Goal: Information Seeking & Learning: Learn about a topic

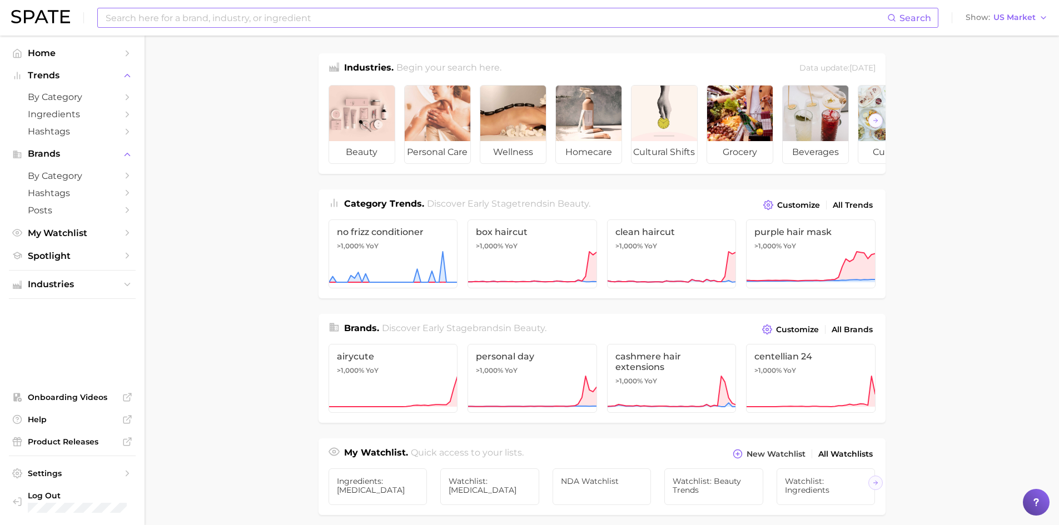
click at [230, 21] on input at bounding box center [495, 17] width 782 height 19
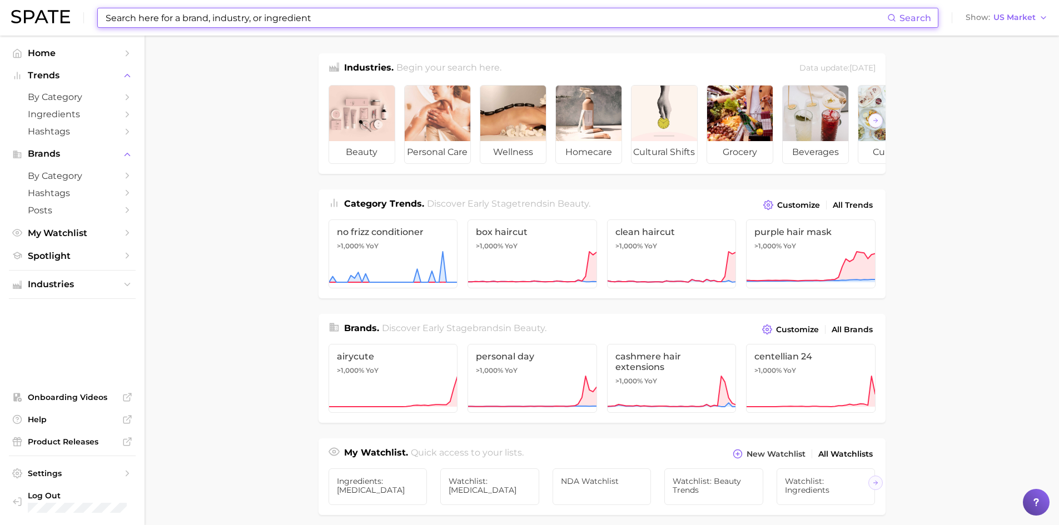
paste input "Sodium Pca"
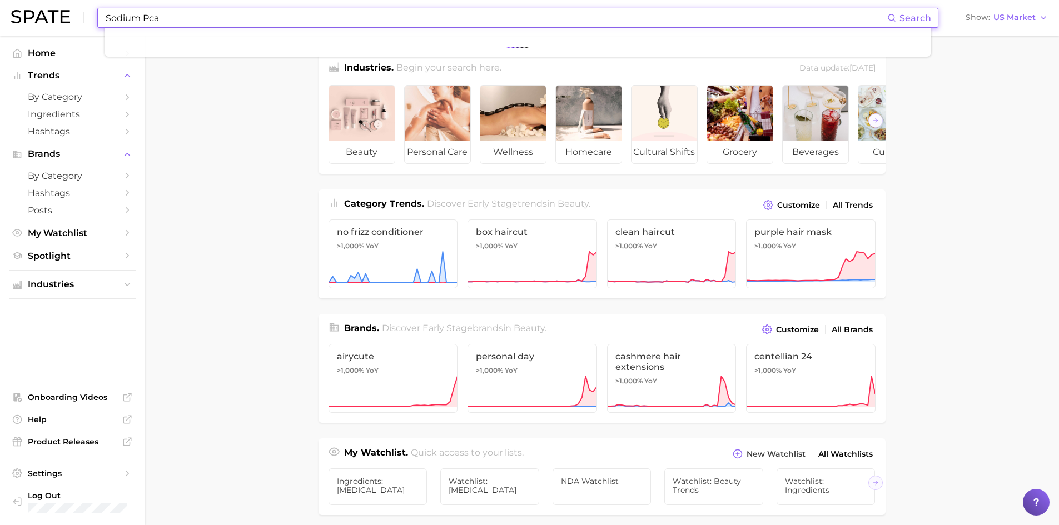
type input "Sodium Pca"
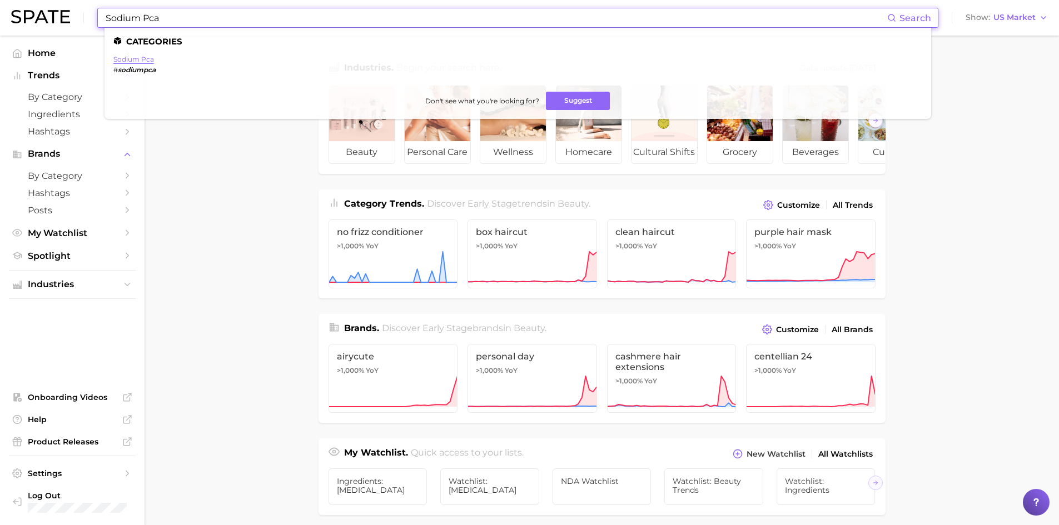
click at [140, 63] on link "sodium pca" at bounding box center [133, 59] width 41 height 8
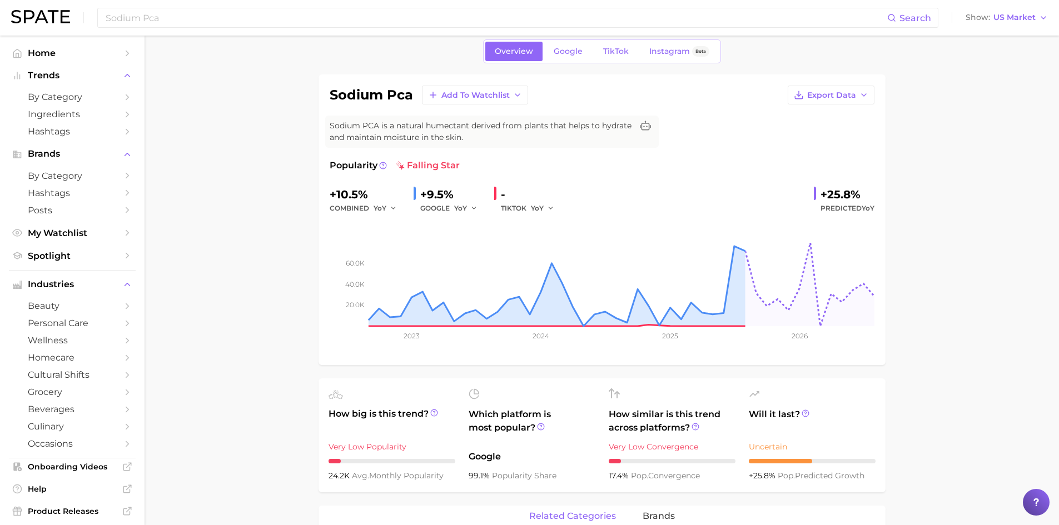
scroll to position [56, 0]
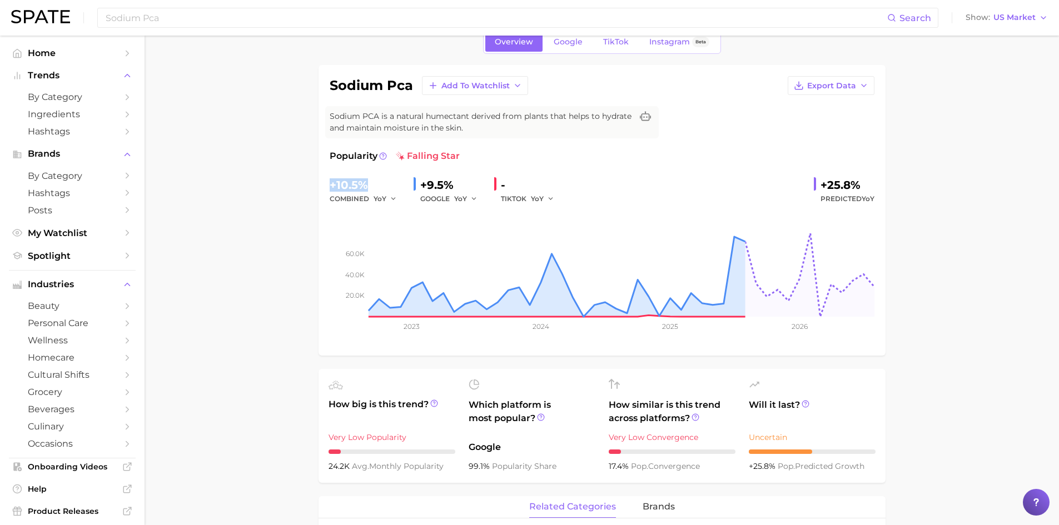
drag, startPoint x: 368, startPoint y: 185, endPoint x: 320, endPoint y: 193, distance: 49.2
click at [321, 191] on div "sodium pca Add to Watchlist Export Data Sodium PCA is a natural humectant deriv…" at bounding box center [601, 210] width 567 height 291
copy div "+10.5%"
drag, startPoint x: 859, startPoint y: 186, endPoint x: 817, endPoint y: 190, distance: 41.9
click at [817, 190] on div "+25.8% Predicted YoY" at bounding box center [844, 190] width 61 height 29
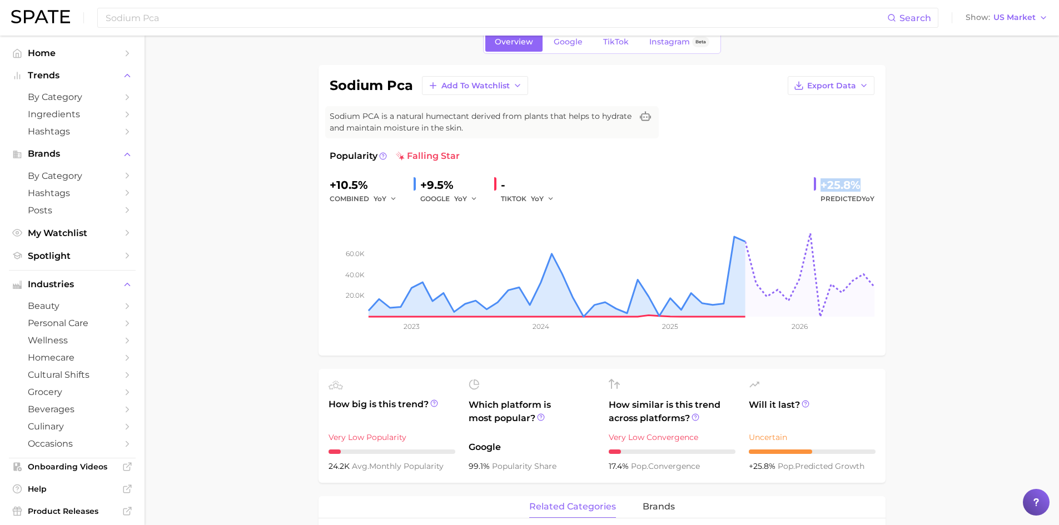
copy div "+25.8%"
click at [834, 92] on button "Export Data" at bounding box center [830, 85] width 87 height 19
click at [816, 127] on span "Time Series Image" at bounding box center [808, 126] width 74 height 9
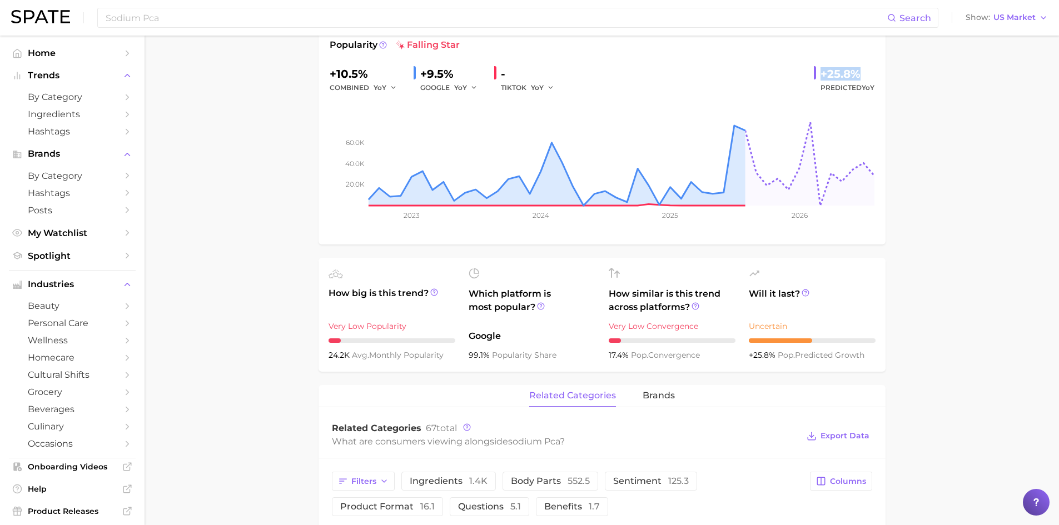
scroll to position [0, 0]
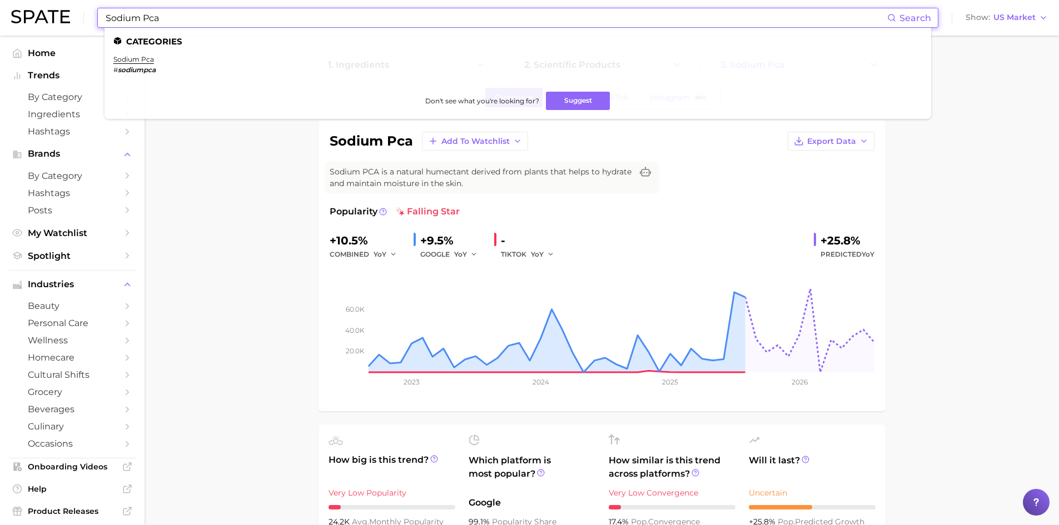
click at [178, 18] on input "Sodium Pca" at bounding box center [495, 17] width 782 height 19
drag, startPoint x: 178, startPoint y: 18, endPoint x: 73, endPoint y: 5, distance: 105.8
click at [73, 5] on div "Sodium Pca Search Categories sodium pca # sodiumpca Don't see what you're looki…" at bounding box center [529, 18] width 1036 height 36
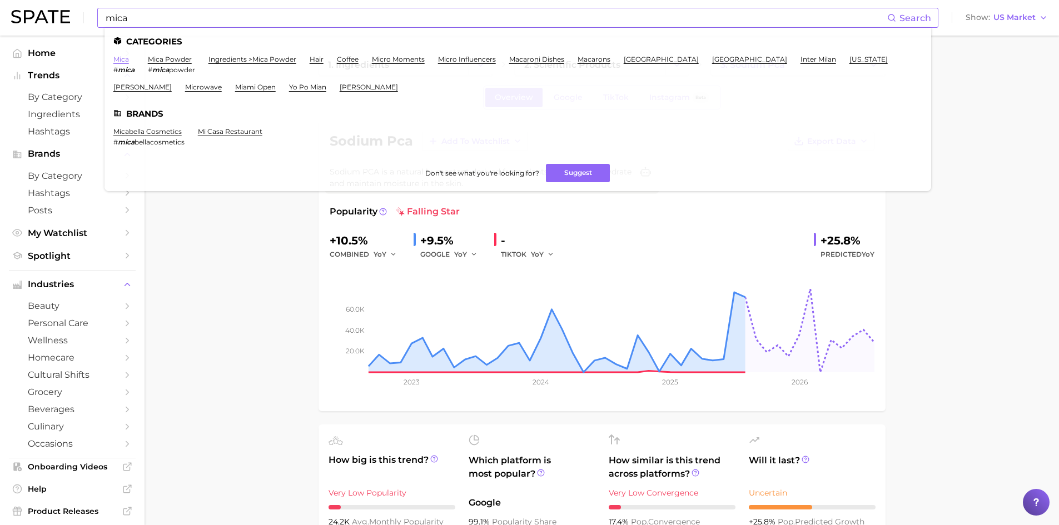
click at [122, 57] on link "mica" at bounding box center [121, 59] width 16 height 8
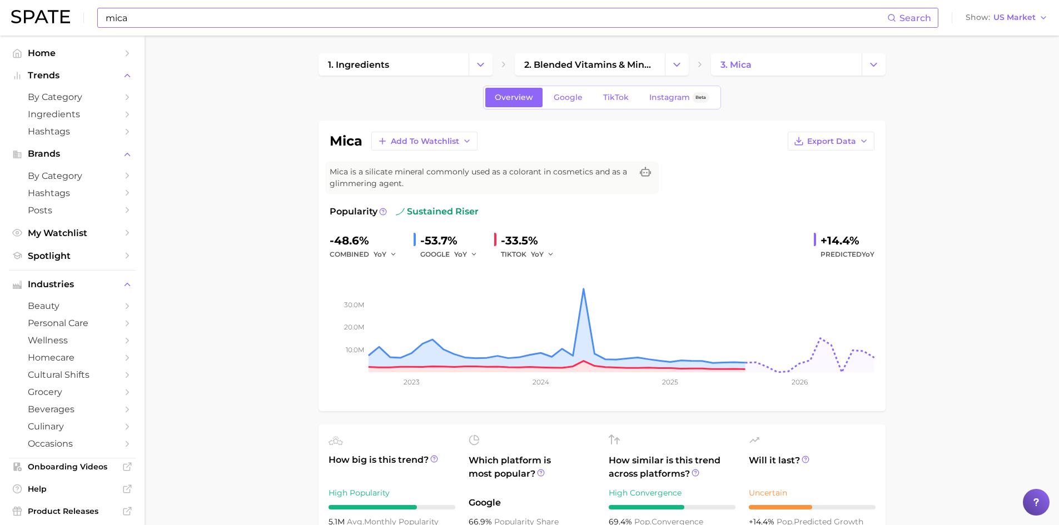
click at [134, 21] on input "mica" at bounding box center [495, 17] width 782 height 19
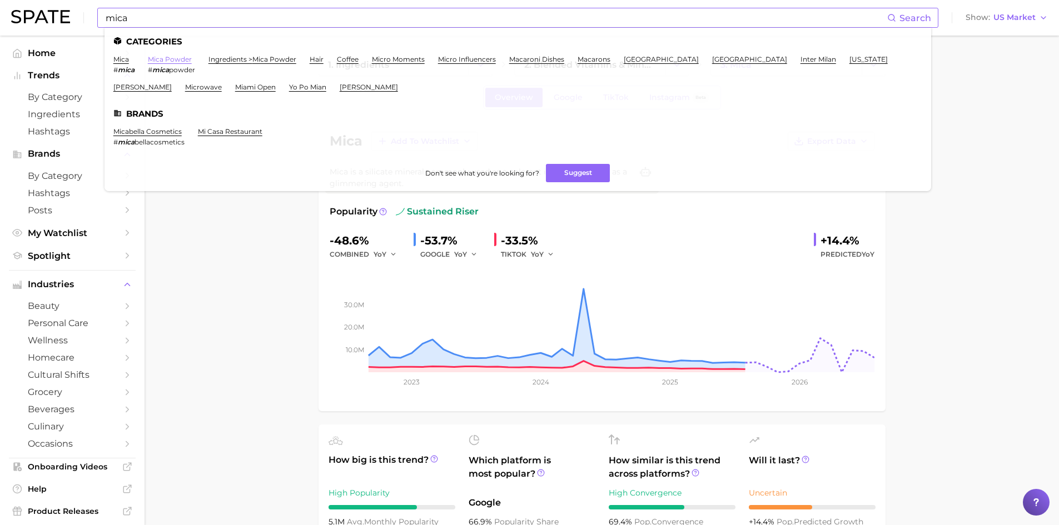
click at [167, 60] on link "mica powder" at bounding box center [170, 59] width 44 height 8
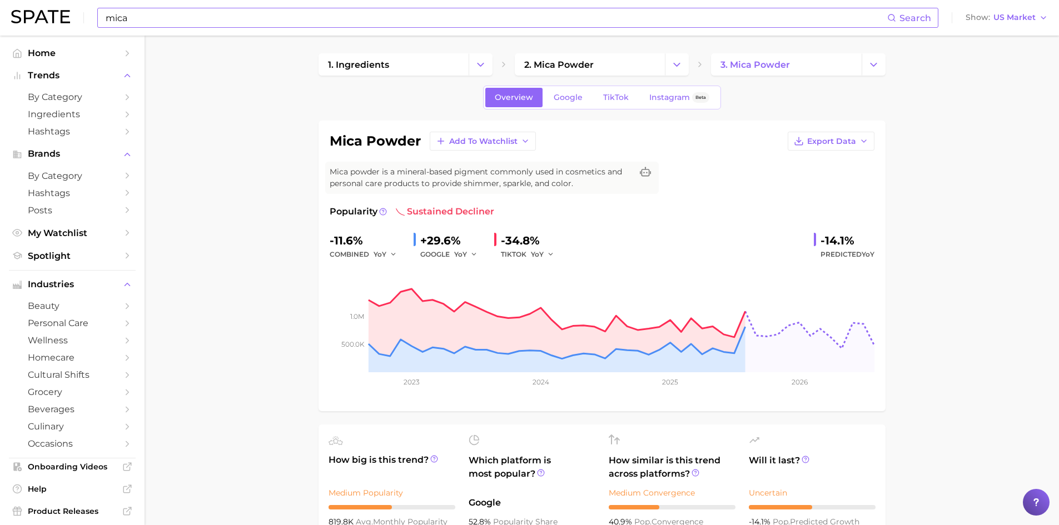
click at [119, 23] on input "mica" at bounding box center [495, 17] width 782 height 19
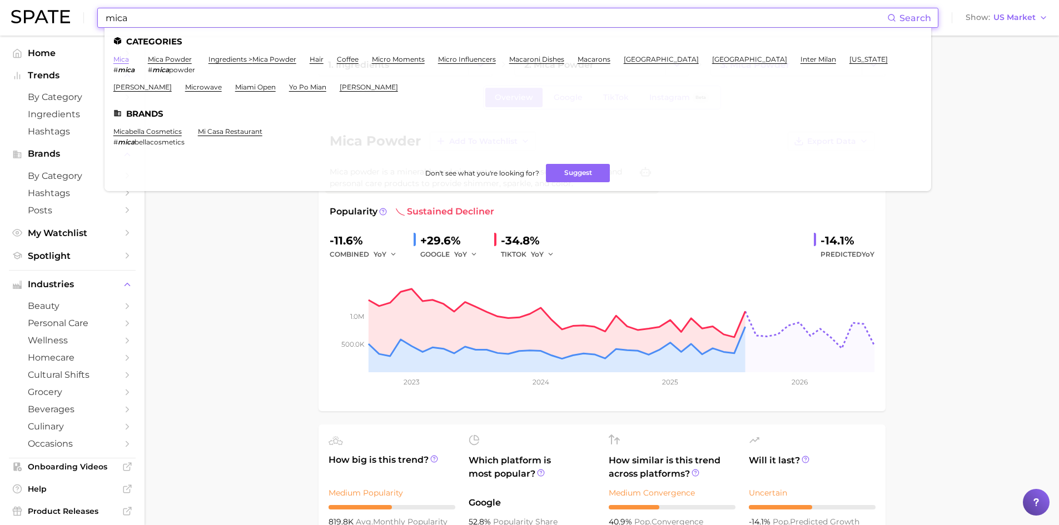
click at [118, 61] on link "mica" at bounding box center [121, 59] width 16 height 8
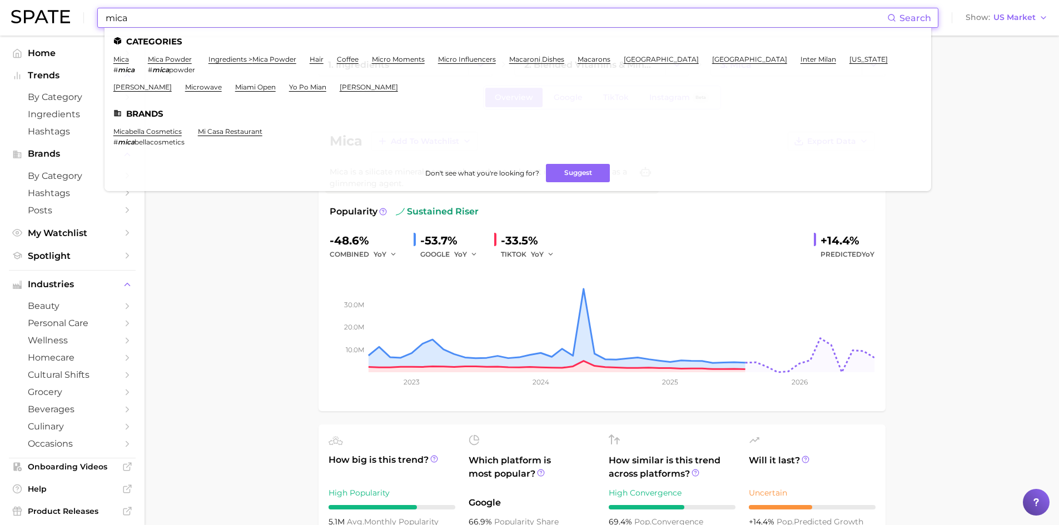
drag, startPoint x: 200, startPoint y: 20, endPoint x: 46, endPoint y: -2, distance: 156.1
click at [46, 0] on html "mica Search Categories mica # mica mica powder # mica powder ingredients > mica…" at bounding box center [529, 262] width 1059 height 525
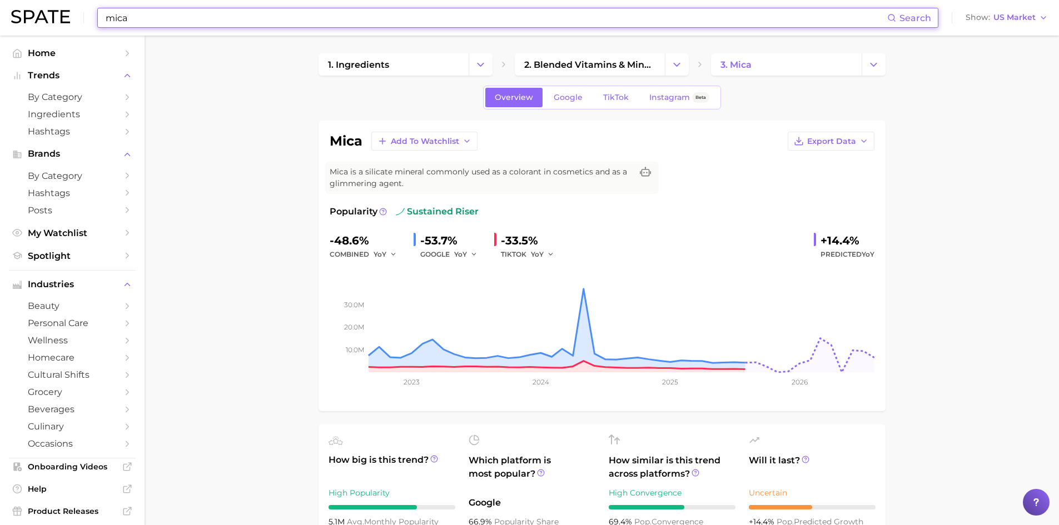
paste input "Alpha-Isomethyl Ionone"
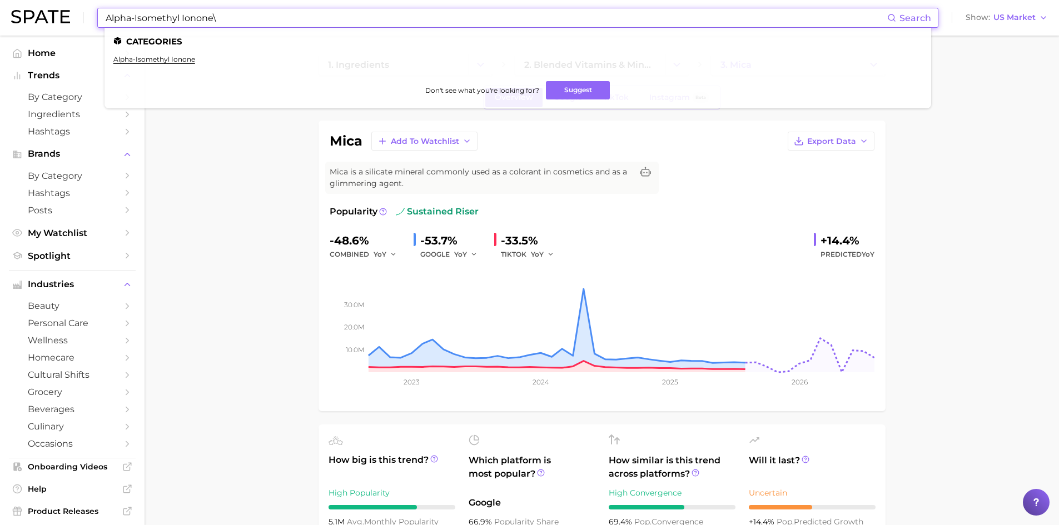
type input "Alpha-Isomethyl Ionone"
click at [154, 62] on link "alpha-isomethyl ionone" at bounding box center [154, 59] width 82 height 8
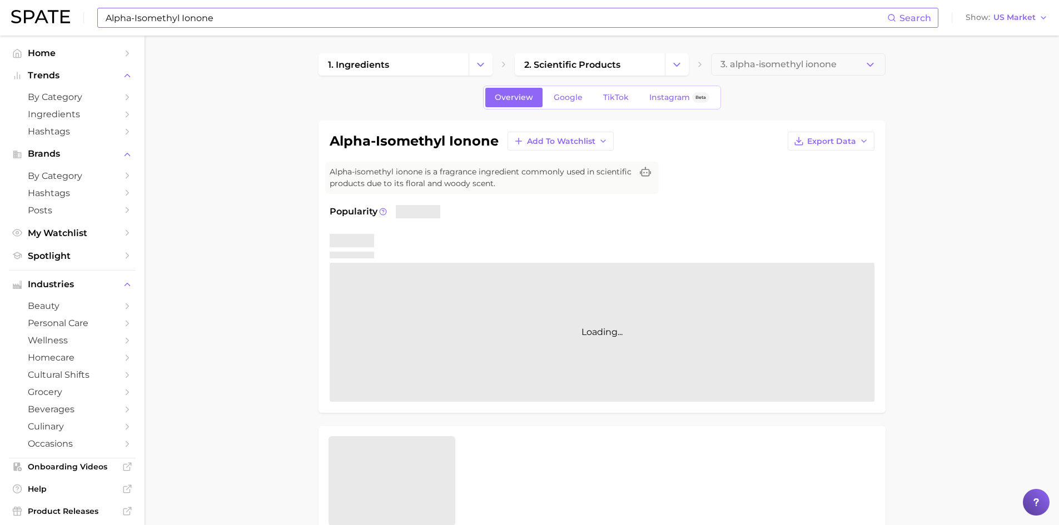
click at [211, 24] on input "Alpha-Isomethyl Ionone" at bounding box center [495, 17] width 782 height 19
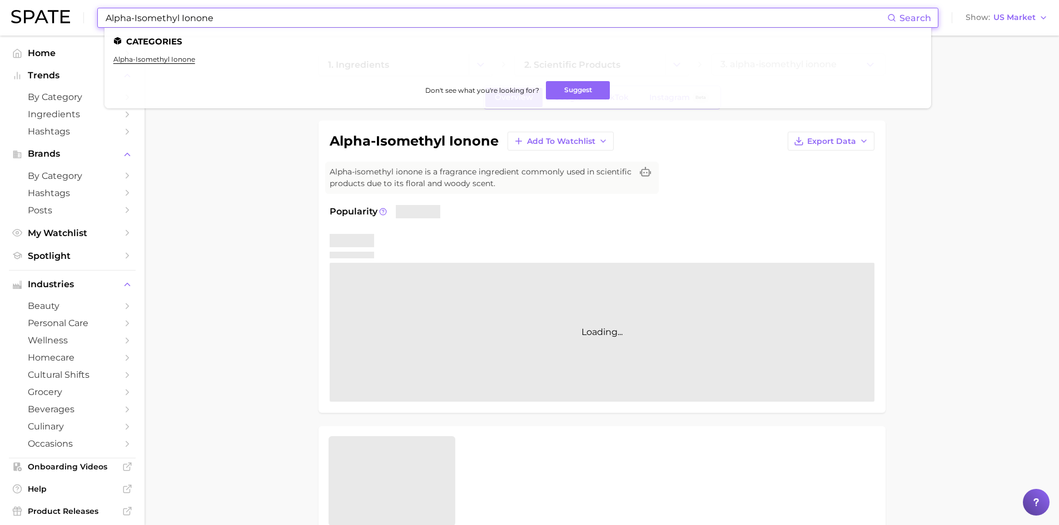
drag, startPoint x: 217, startPoint y: 22, endPoint x: 17, endPoint y: -2, distance: 202.0
click at [17, 0] on html "Alpha-Isomethyl Ionone Search Categories alpha-isomethyl ionone Don't see what …" at bounding box center [529, 262] width 1059 height 525
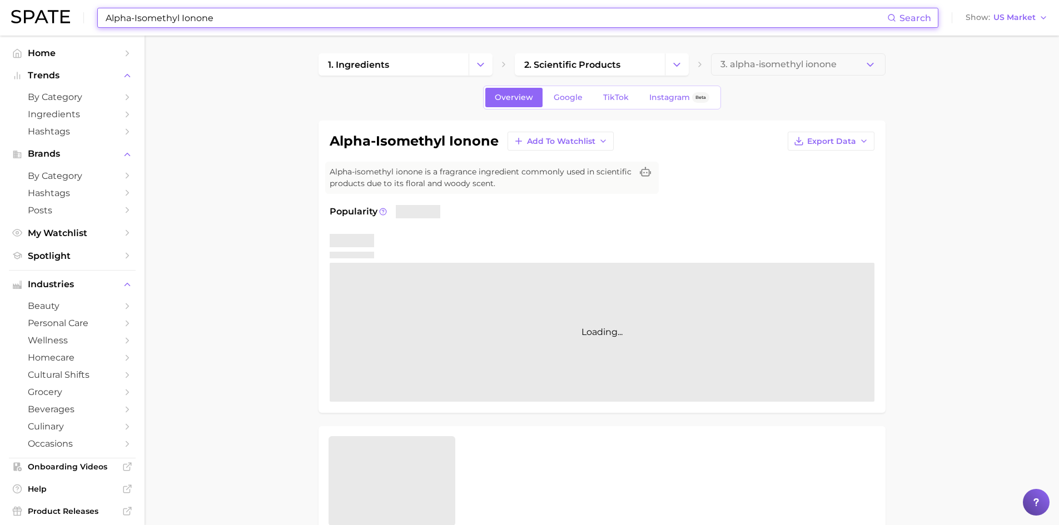
paste input
click at [188, 22] on input at bounding box center [495, 17] width 782 height 19
paste input "Benzoic Acid"
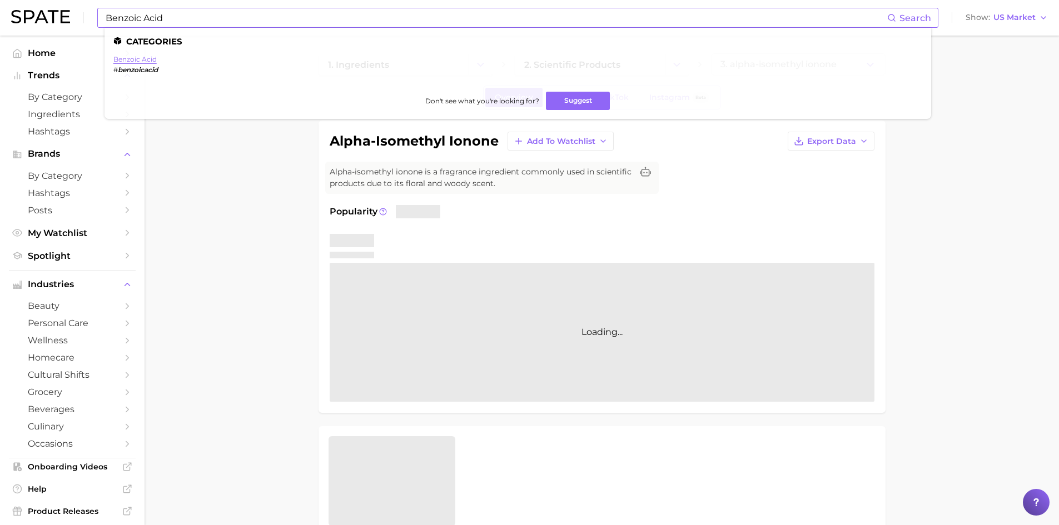
click at [142, 57] on link "benzoic acid" at bounding box center [134, 59] width 43 height 8
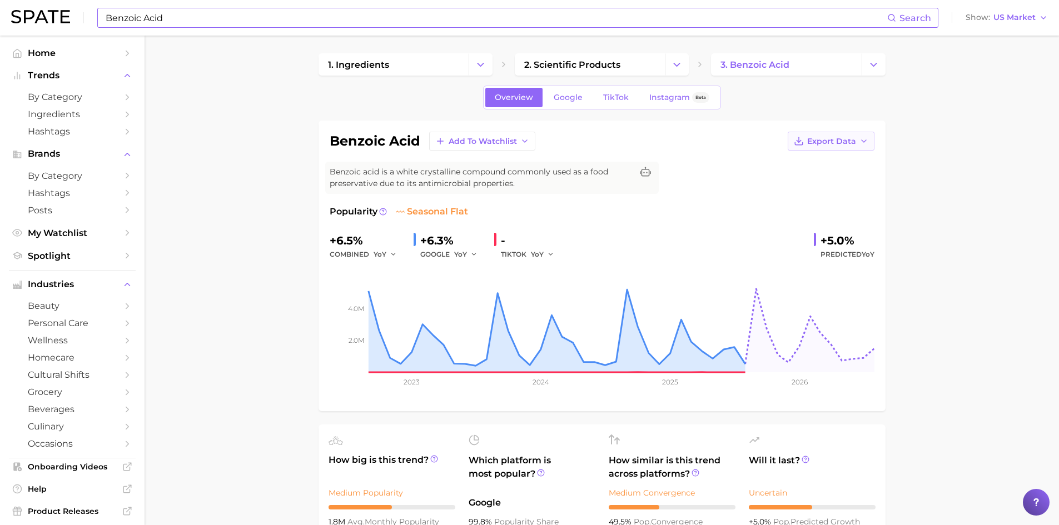
click at [811, 144] on span "Export Data" at bounding box center [831, 141] width 49 height 9
click at [816, 185] on span "Time Series Image" at bounding box center [808, 181] width 74 height 9
drag, startPoint x: 361, startPoint y: 243, endPoint x: 312, endPoint y: 241, distance: 49.0
copy div "+6.5%"
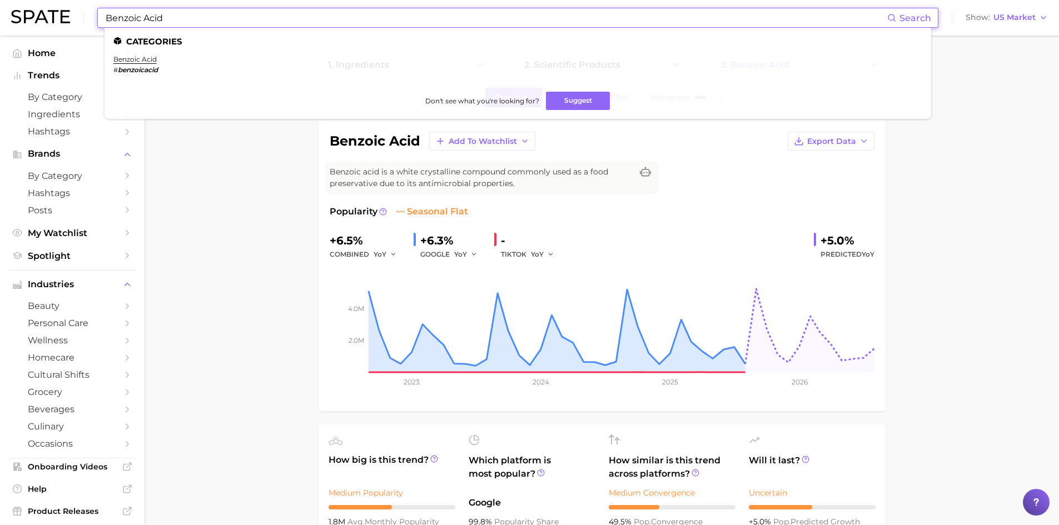
drag, startPoint x: 183, startPoint y: 22, endPoint x: 74, endPoint y: 20, distance: 108.4
click at [74, 20] on div "Benzoic Acid Search Categories benzoic acid # benzoicacid Don't see what you're…" at bounding box center [529, 18] width 1036 height 36
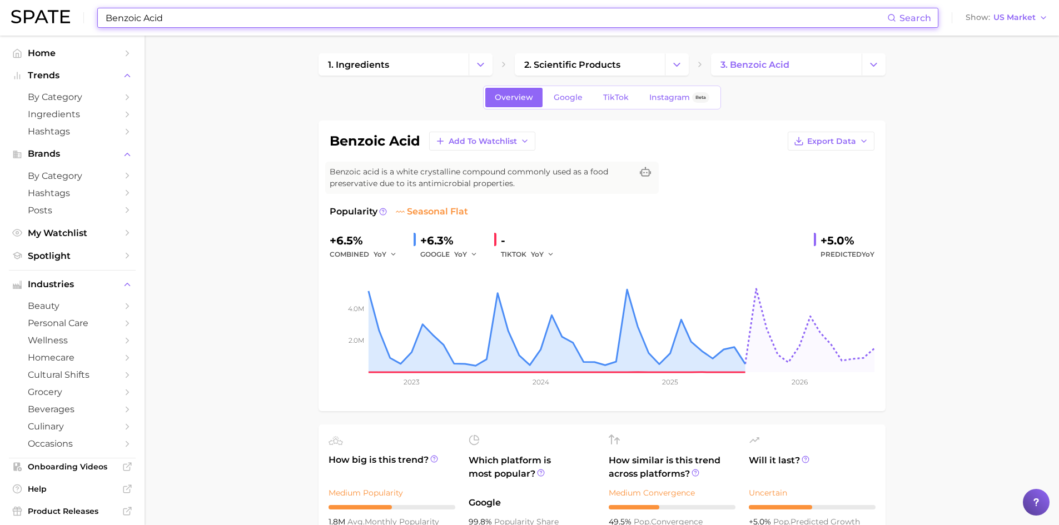
paste input "Dehydroacet"
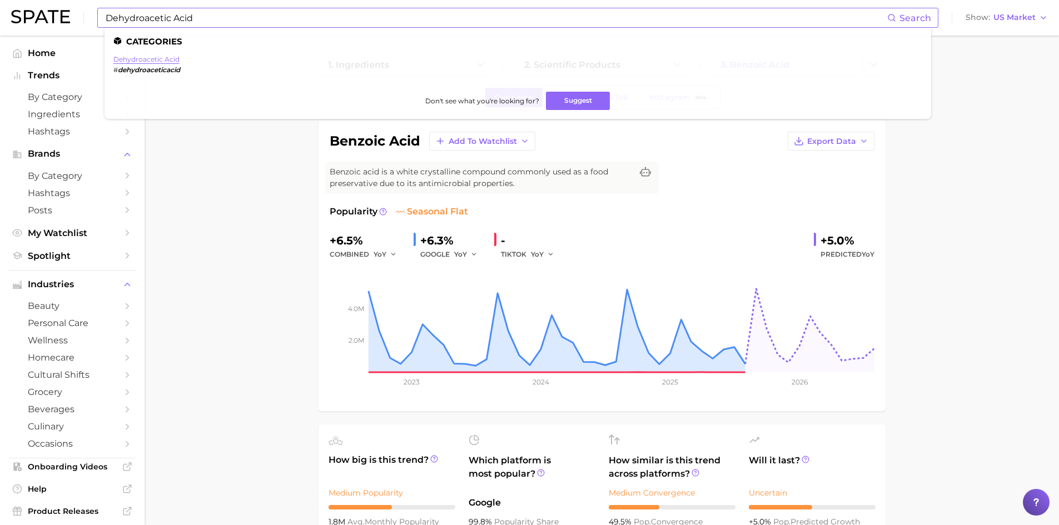
click at [137, 61] on link "dehydroacetic acid" at bounding box center [146, 59] width 66 height 8
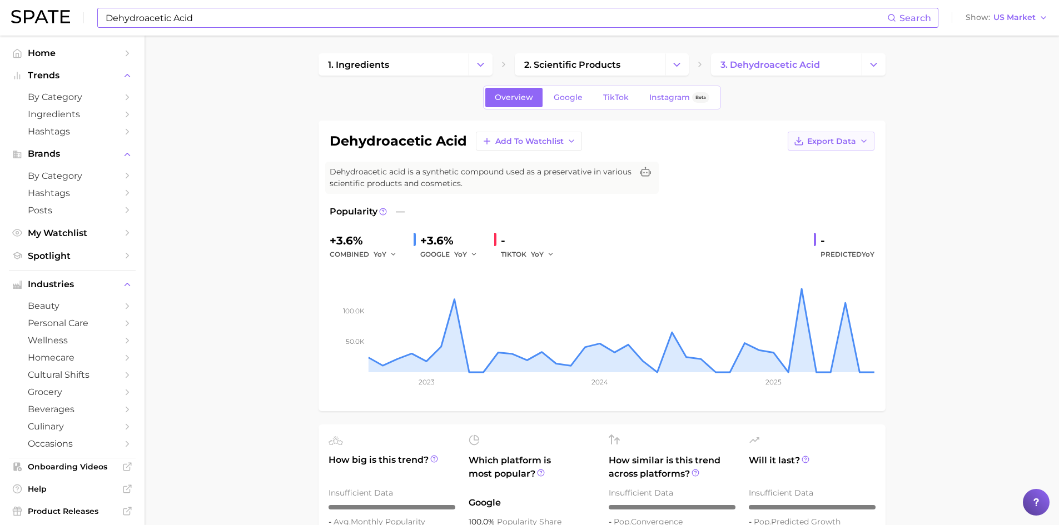
click at [844, 143] on span "Export Data" at bounding box center [831, 141] width 49 height 9
click at [842, 182] on span "Time Series Image" at bounding box center [808, 181] width 74 height 9
drag, startPoint x: 362, startPoint y: 246, endPoint x: 307, endPoint y: 241, distance: 54.7
copy div "+3.6%"
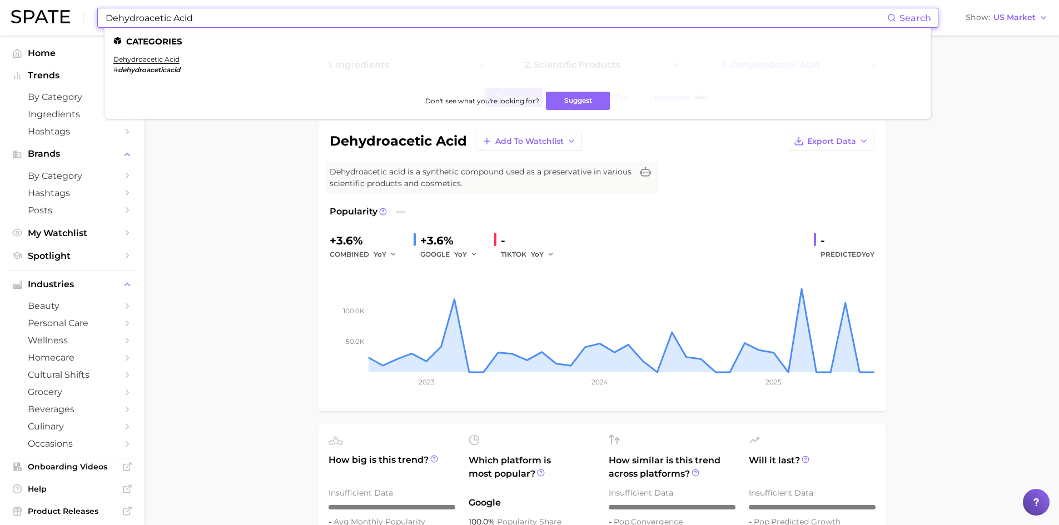
drag, startPoint x: 204, startPoint y: 19, endPoint x: 69, endPoint y: 4, distance: 135.3
click at [69, 4] on div "Dehydroacetic Acid Search Categories dehydroacetic acid # dehydroaceticacid Don…" at bounding box center [529, 18] width 1036 height 36
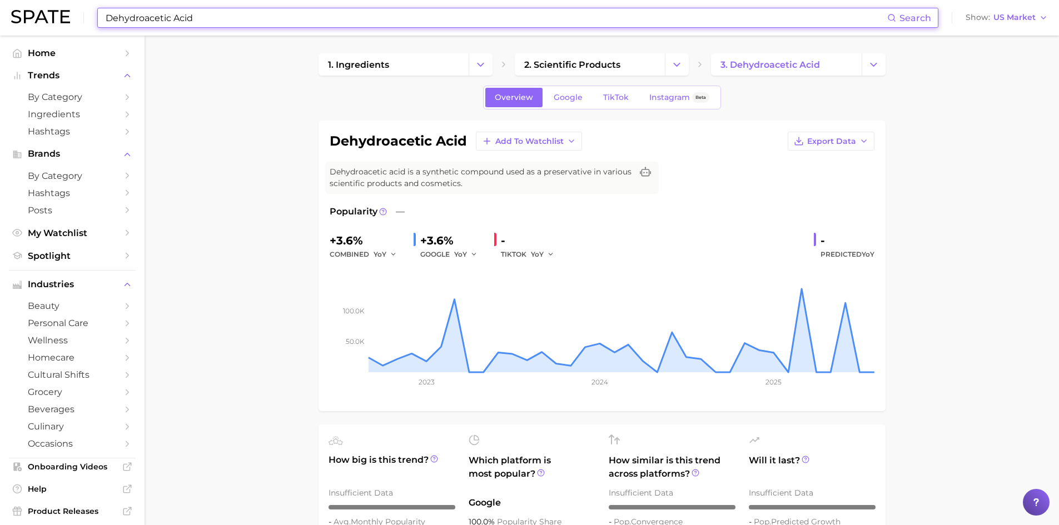
paste input "[MEDICAL_DATA]"
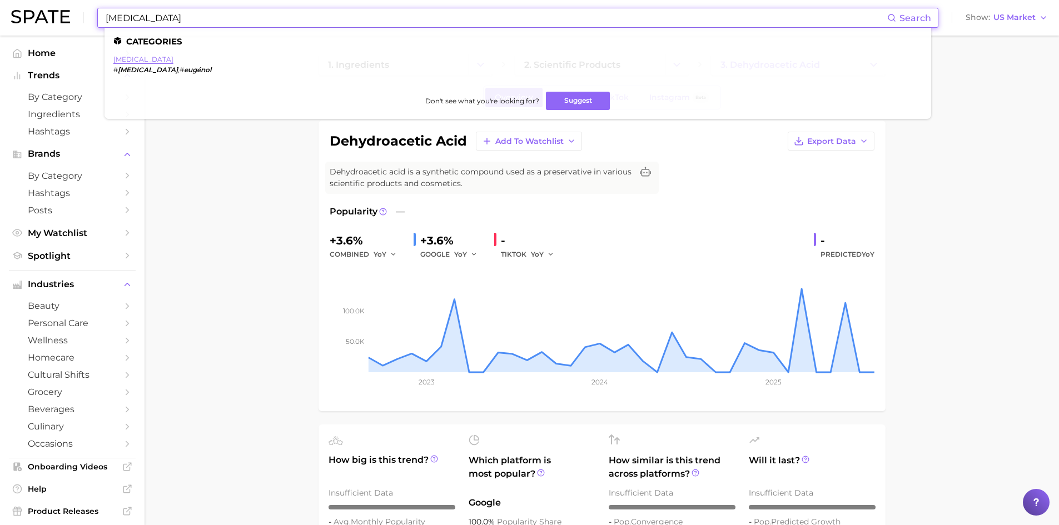
click at [134, 57] on link "[MEDICAL_DATA]" at bounding box center [143, 59] width 60 height 8
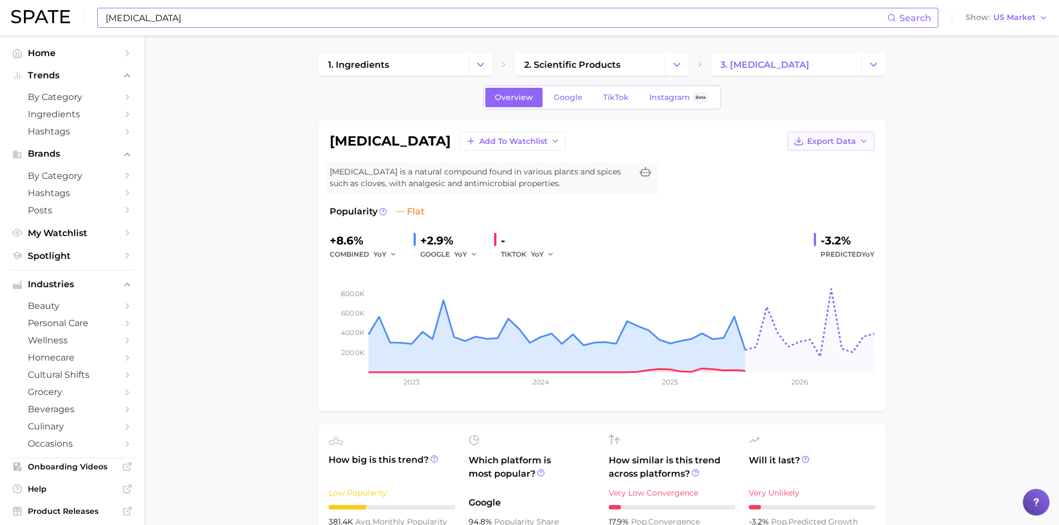
click at [834, 146] on button "Export Data" at bounding box center [830, 141] width 87 height 19
click at [824, 185] on span "Time Series Image" at bounding box center [808, 181] width 74 height 9
drag, startPoint x: 365, startPoint y: 245, endPoint x: 327, endPoint y: 242, distance: 38.4
click at [327, 242] on div "[MEDICAL_DATA] Add to Watchlist Export Data [MEDICAL_DATA] is a natural compoun…" at bounding box center [601, 266] width 567 height 291
copy div "+8.6%"
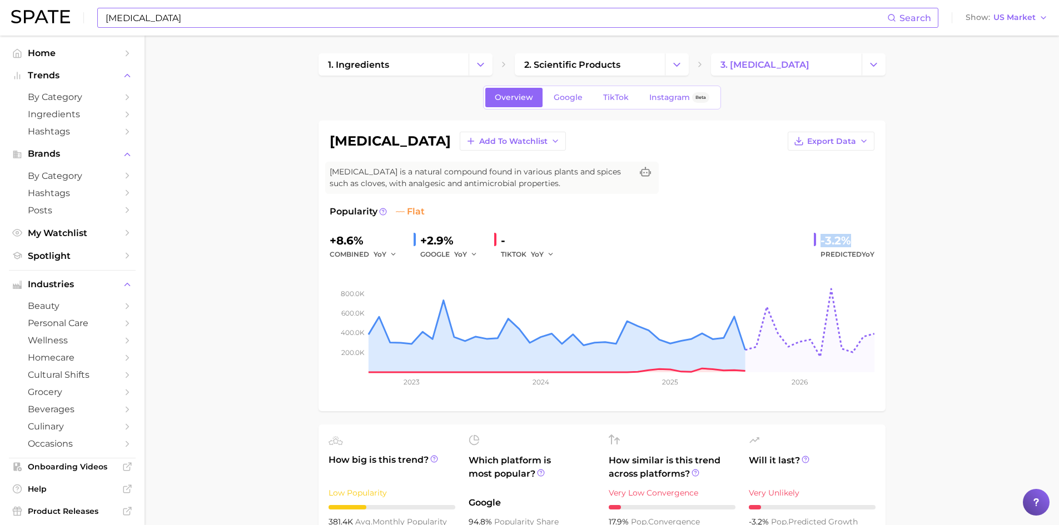
drag, startPoint x: 851, startPoint y: 245, endPoint x: 814, endPoint y: 243, distance: 37.8
click at [814, 243] on div "-3.2% Predicted YoY" at bounding box center [844, 246] width 61 height 29
copy div "-3.2%"
click at [124, 13] on input "[MEDICAL_DATA]" at bounding box center [495, 17] width 782 height 19
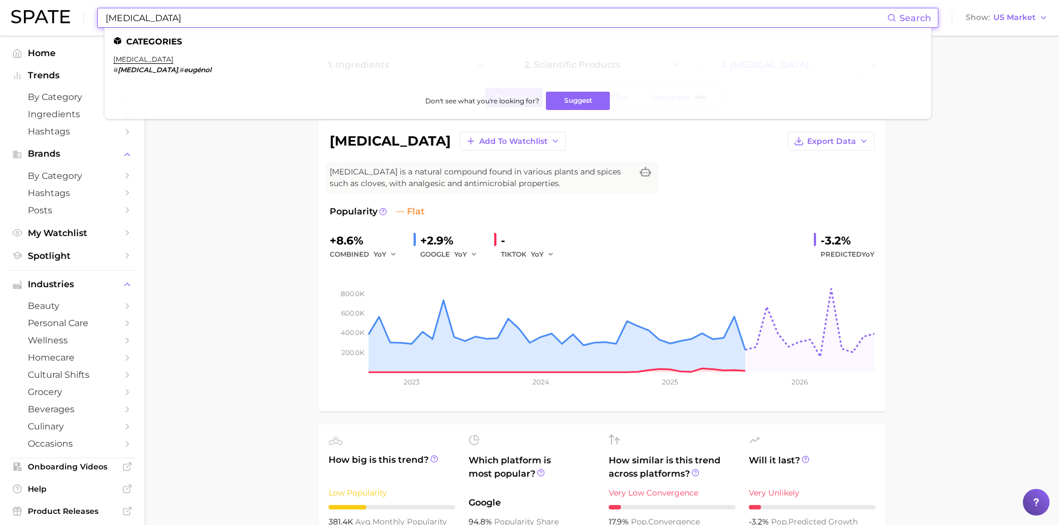
click at [124, 13] on input "[MEDICAL_DATA]" at bounding box center [495, 17] width 782 height 19
paste input "Glyceryl Laurate"
click at [143, 62] on link "glyceryl laurate" at bounding box center [140, 59] width 54 height 8
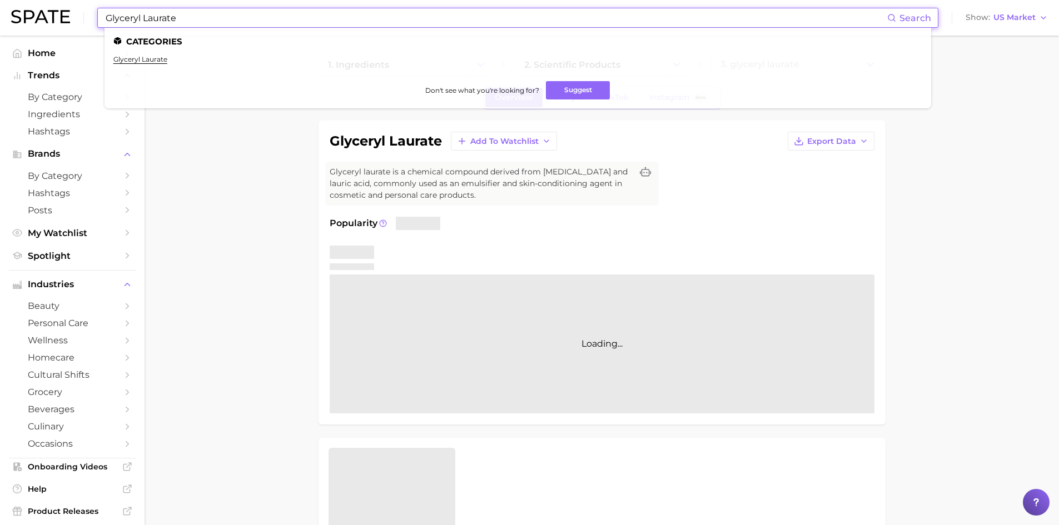
drag, startPoint x: 197, startPoint y: 15, endPoint x: 69, endPoint y: 2, distance: 129.0
click at [69, 2] on div "Glyceryl Laurate Search Categories glyceryl laurate Don't see what you're looki…" at bounding box center [529, 18] width 1036 height 36
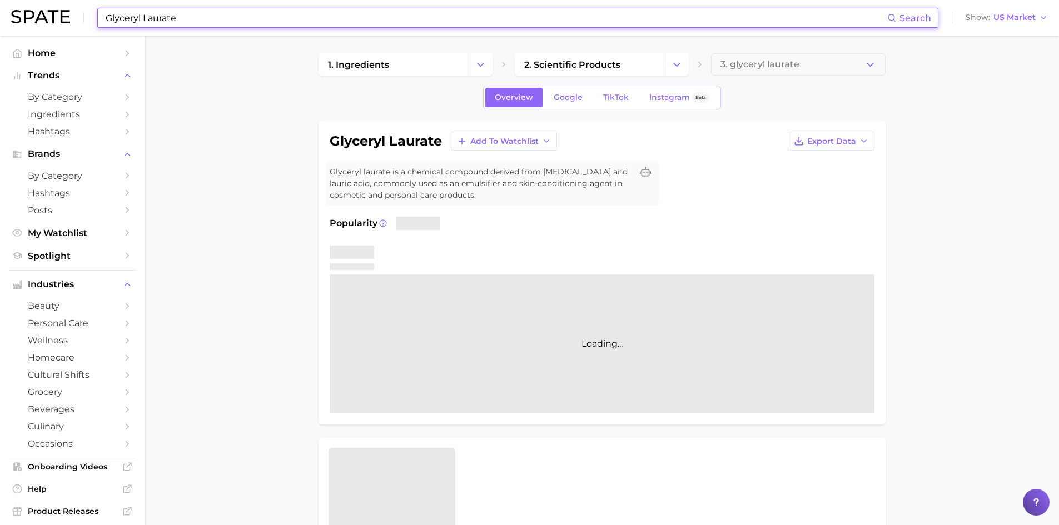
paste input "Histidin"
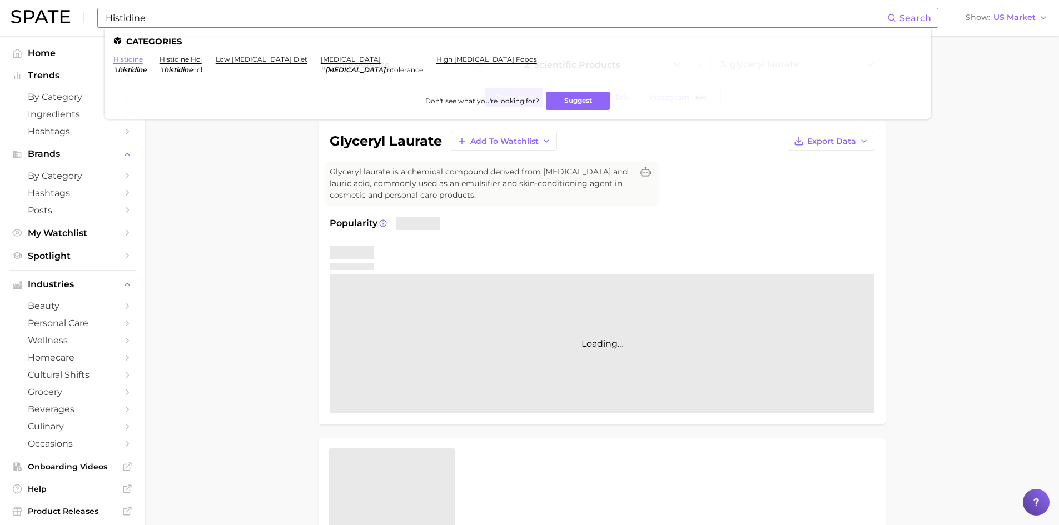
click at [134, 60] on link "histidine" at bounding box center [127, 59] width 29 height 8
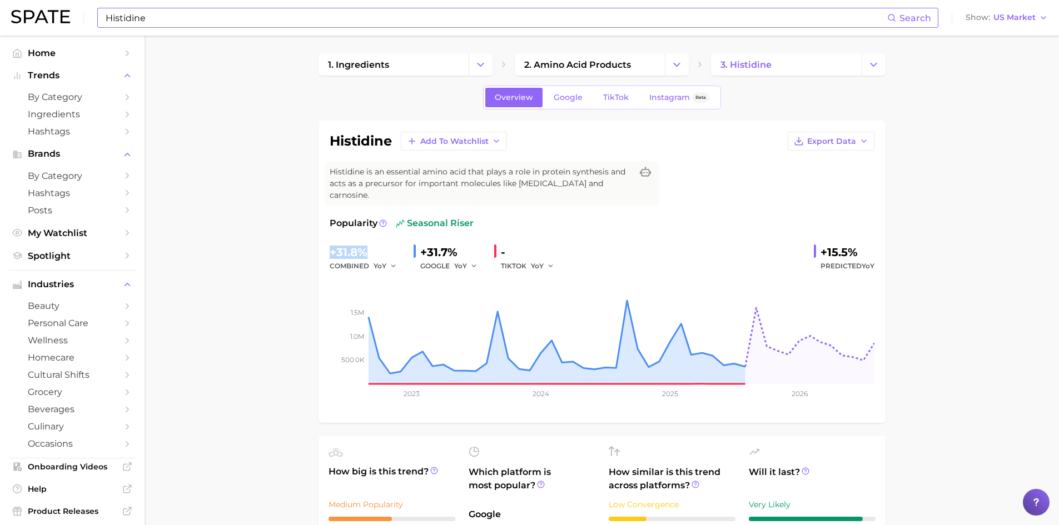
drag, startPoint x: 367, startPoint y: 245, endPoint x: 325, endPoint y: 248, distance: 42.4
click at [325, 248] on div "histidine Add to Watchlist Export Data Histidine is an essential amino acid tha…" at bounding box center [601, 272] width 567 height 302
copy div "+31.8%"
click at [817, 144] on span "Export Data" at bounding box center [831, 141] width 49 height 9
click at [824, 185] on span "Time Series Image" at bounding box center [808, 181] width 74 height 9
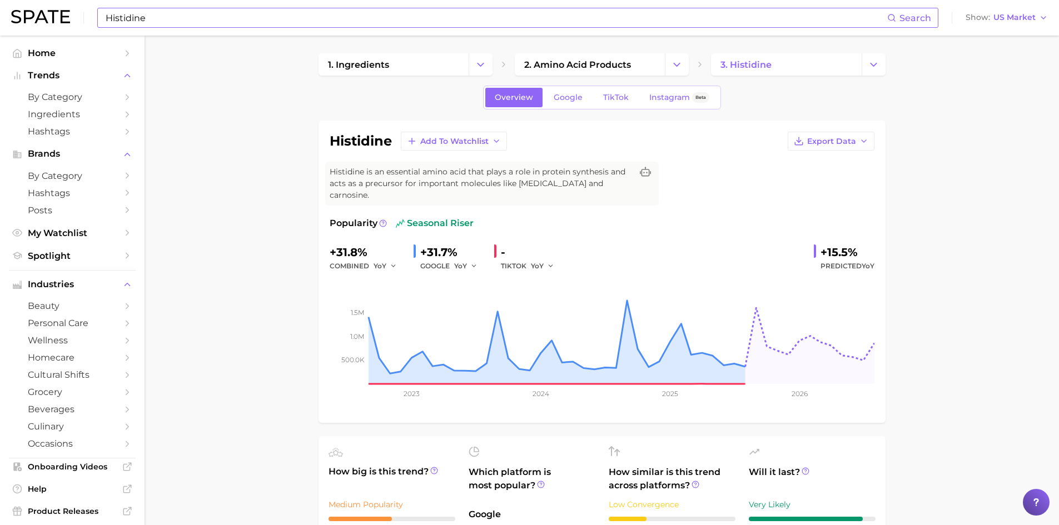
drag, startPoint x: 859, startPoint y: 247, endPoint x: 807, endPoint y: 238, distance: 52.4
click at [807, 243] on div "+31.8% combined YoY +31.7% GOOGLE YoY - TIKTOK YoY +15.5% Predicted YoY" at bounding box center [602, 257] width 545 height 29
copy div "+15.5%"
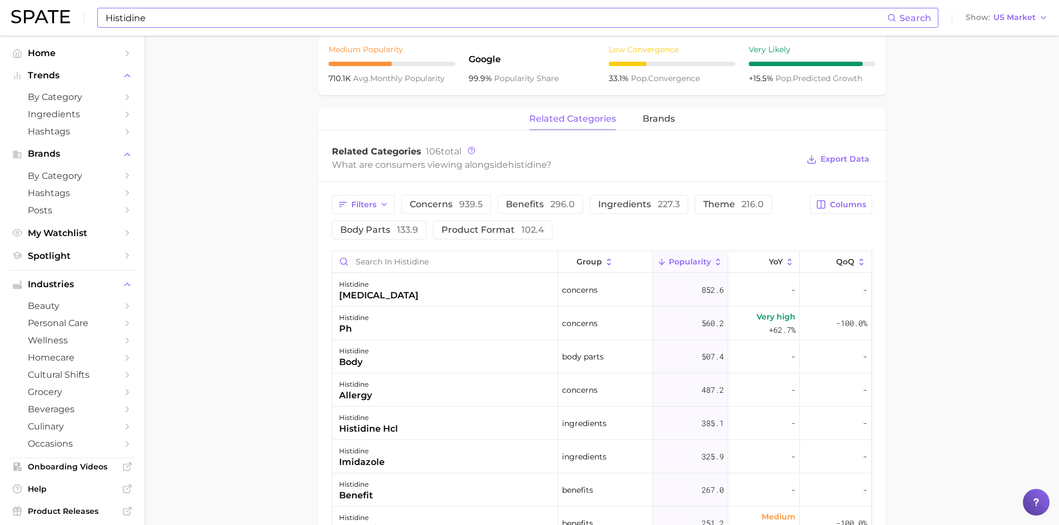
scroll to position [500, 0]
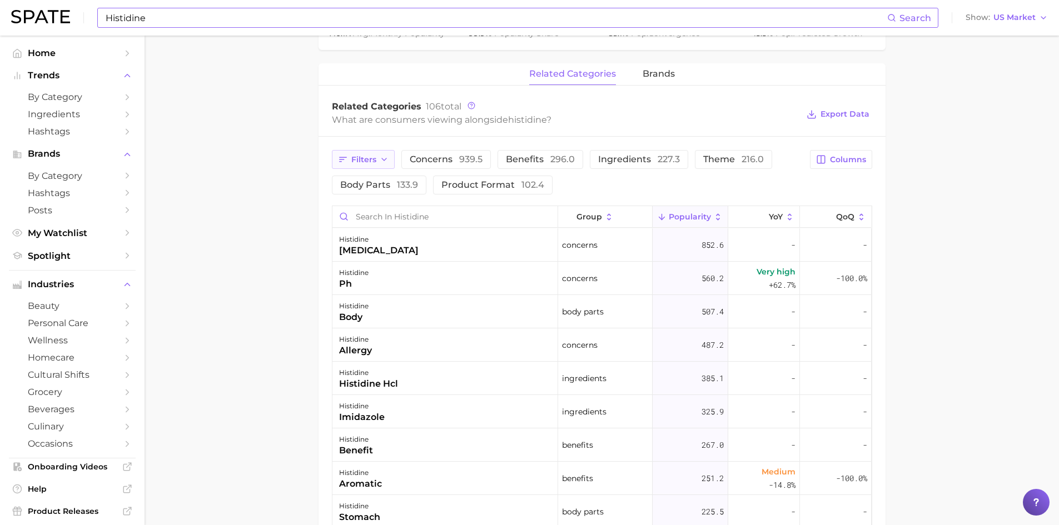
click at [383, 155] on icon "button" at bounding box center [384, 159] width 9 height 9
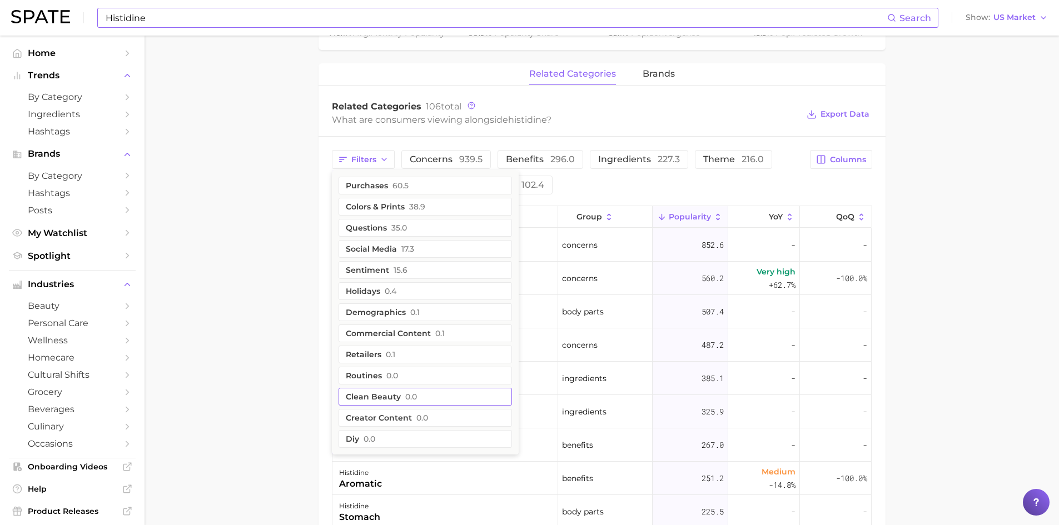
click at [390, 388] on button "clean beauty 0.0" at bounding box center [424, 397] width 173 height 18
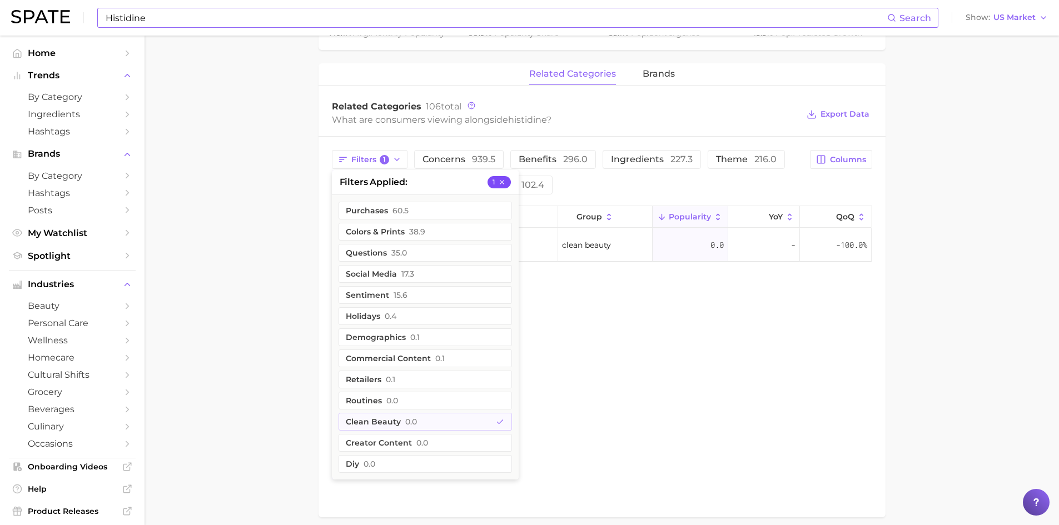
click at [503, 178] on icon "button" at bounding box center [502, 182] width 8 height 8
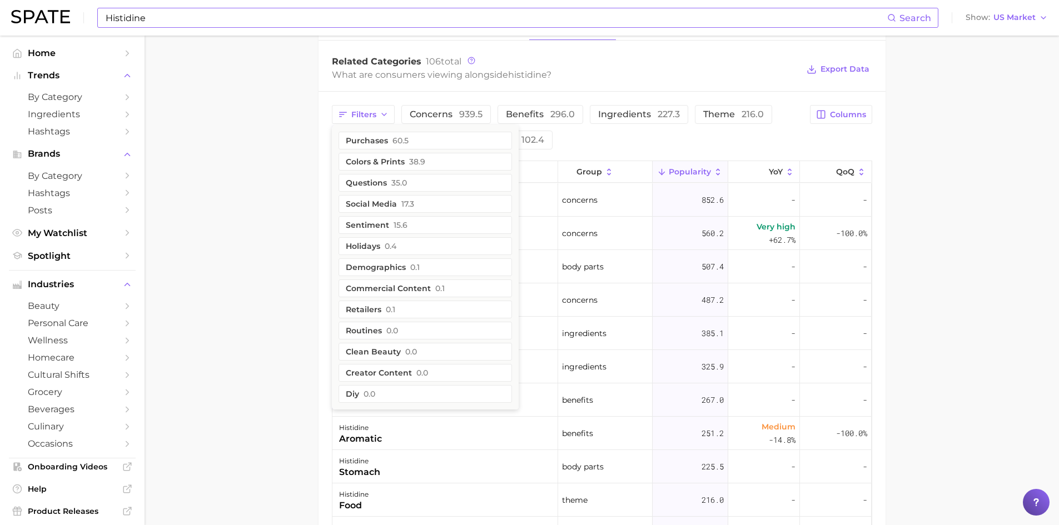
scroll to position [556, 0]
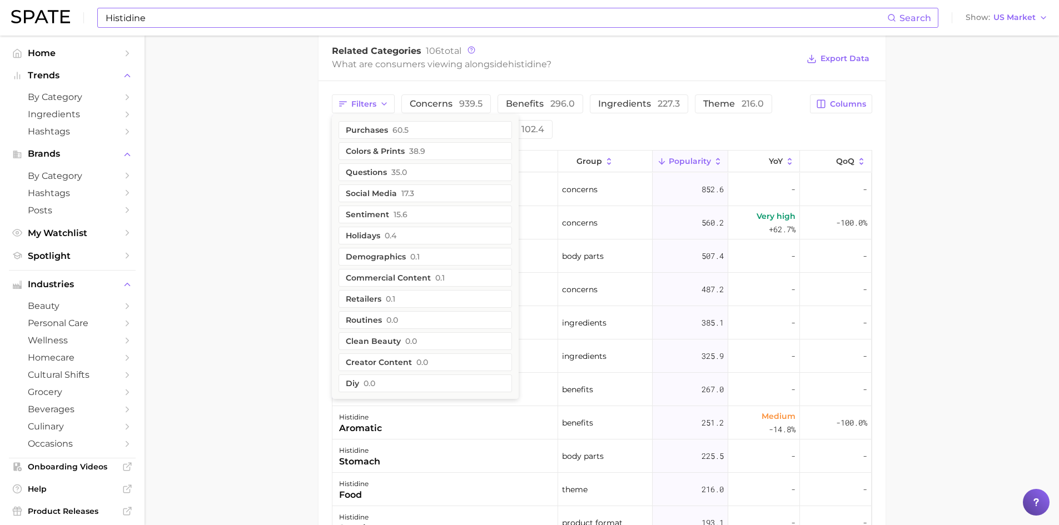
click at [300, 365] on main "1. ingredients 2. amino acid products 3. histidine Overview Google TikTok Insta…" at bounding box center [601, 112] width 914 height 1264
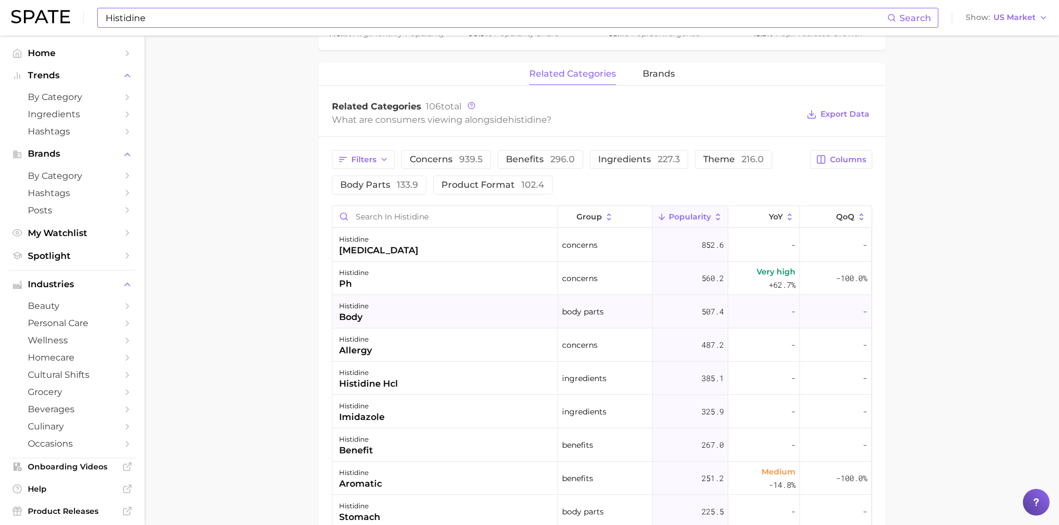
scroll to position [445, 0]
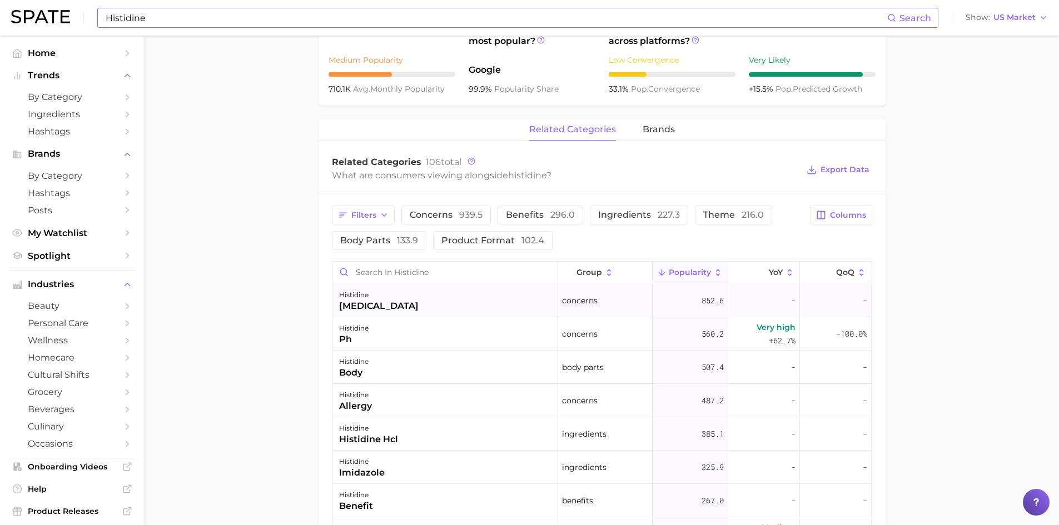
click at [437, 290] on div "histidine [MEDICAL_DATA]" at bounding box center [445, 300] width 226 height 33
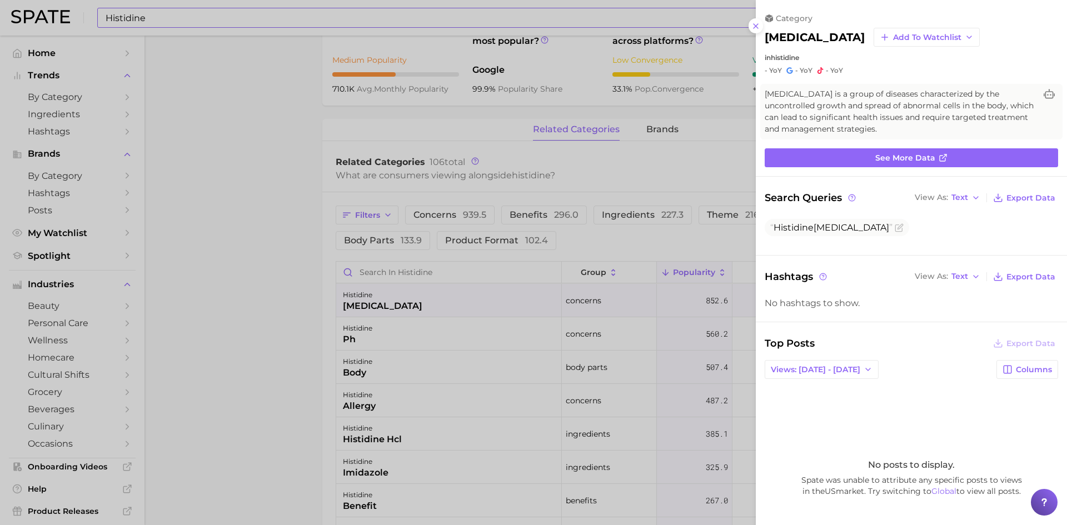
click at [381, 323] on div at bounding box center [533, 262] width 1067 height 525
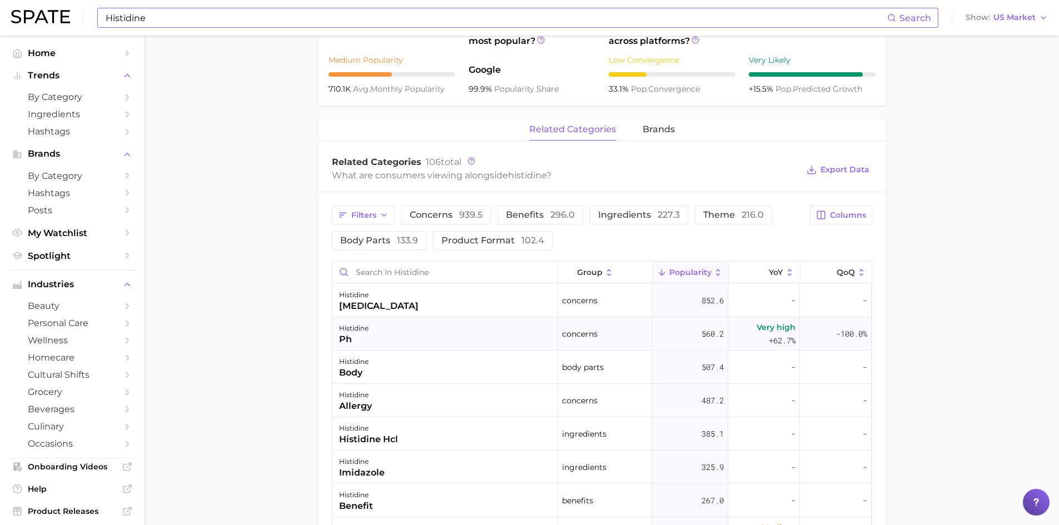
click at [373, 319] on div "histidine ph" at bounding box center [445, 333] width 226 height 33
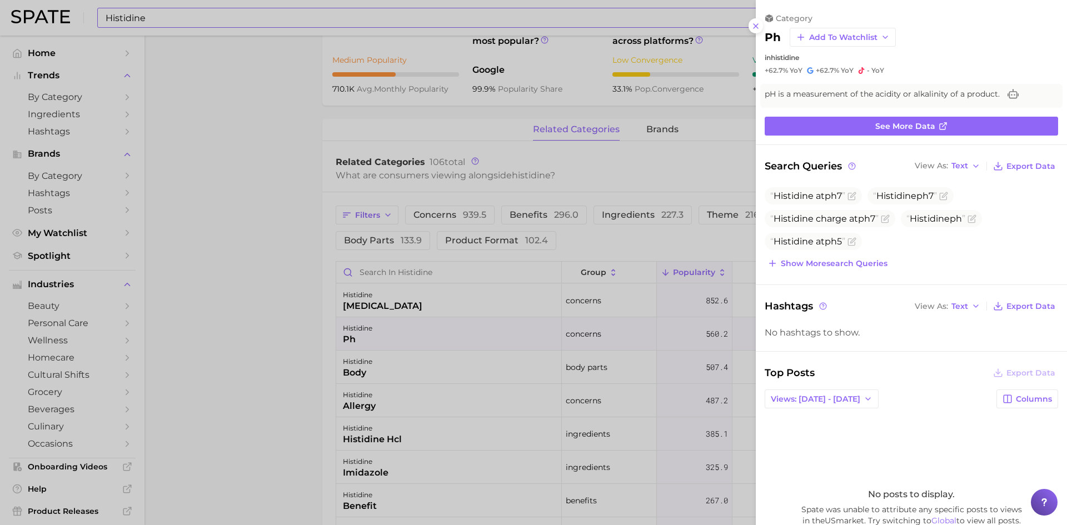
click at [365, 359] on div at bounding box center [533, 262] width 1067 height 525
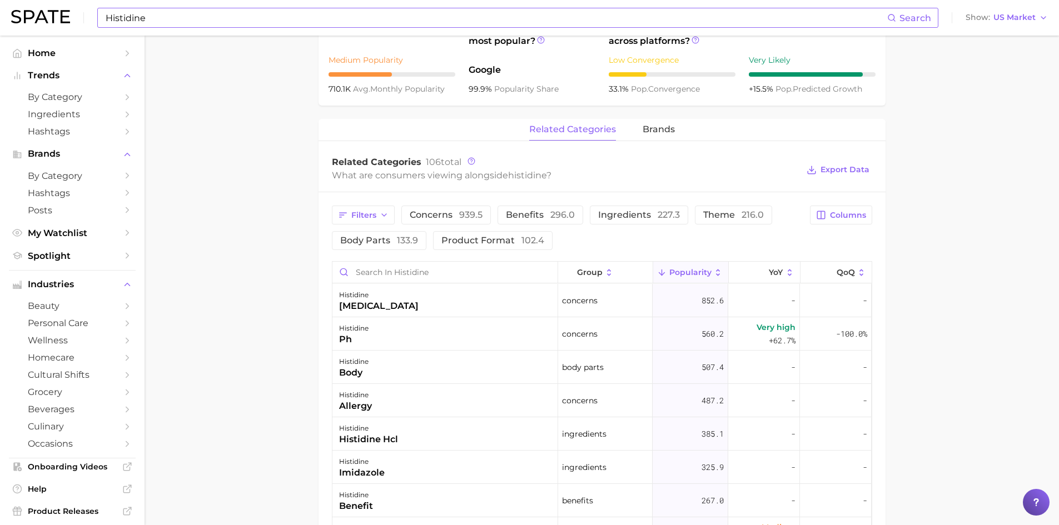
click at [359, 366] on div "body" at bounding box center [353, 372] width 29 height 13
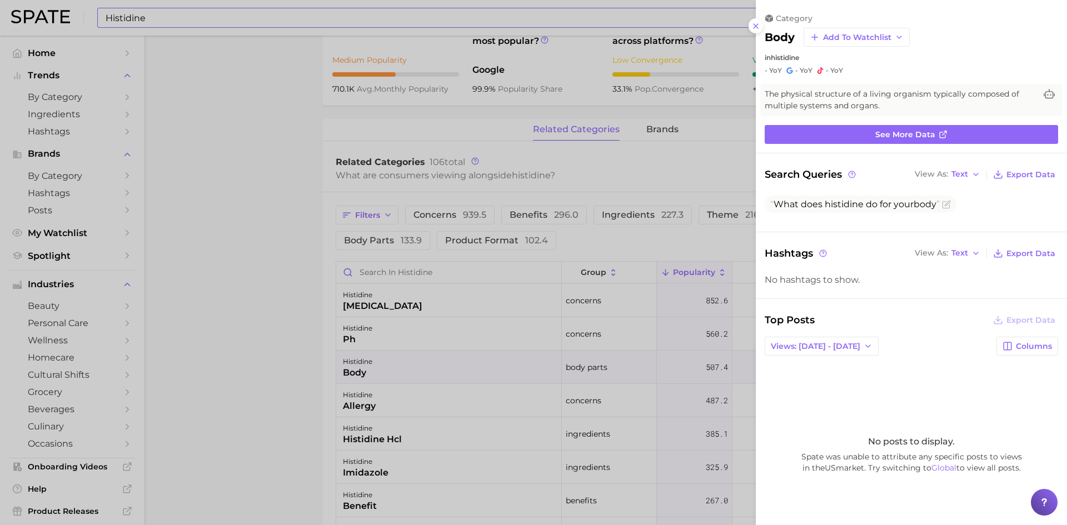
click at [239, 298] on div at bounding box center [533, 262] width 1067 height 525
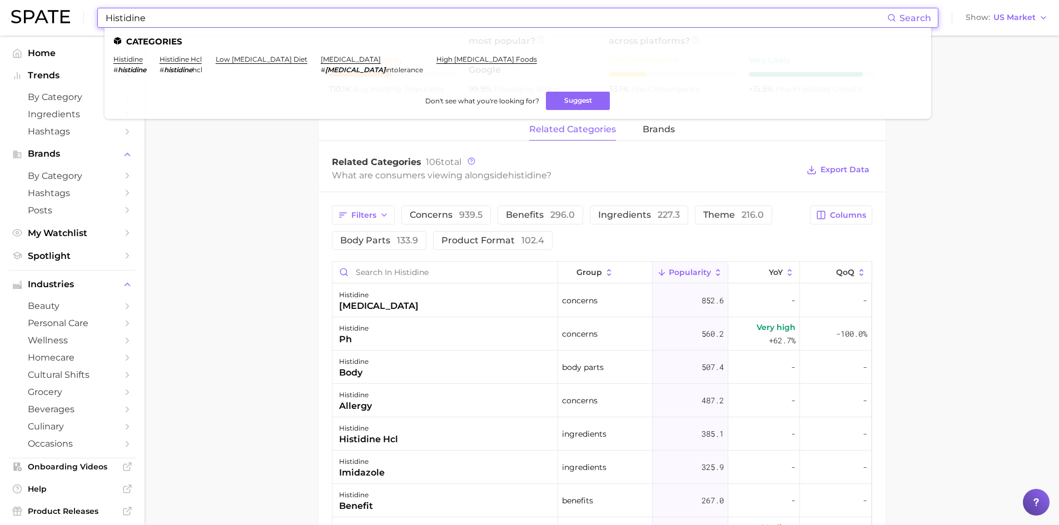
click at [132, 17] on input "Histidine" at bounding box center [495, 17] width 782 height 19
paste input "Palmitoyl Tripeptide-"
click at [166, 58] on link "palmitoyl tripeptide-1" at bounding box center [149, 59] width 73 height 8
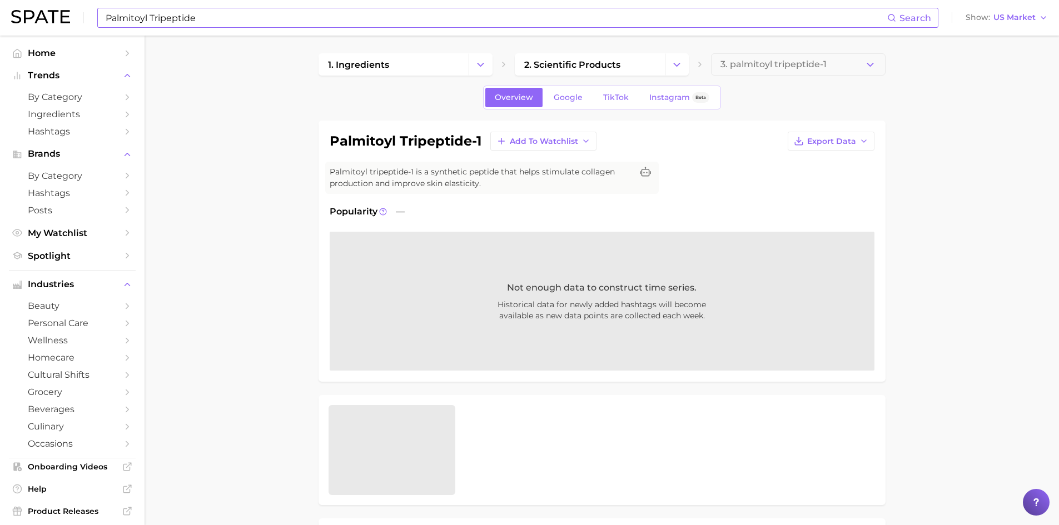
click at [187, 21] on input "Palmitoyl Tripeptide" at bounding box center [495, 17] width 782 height 19
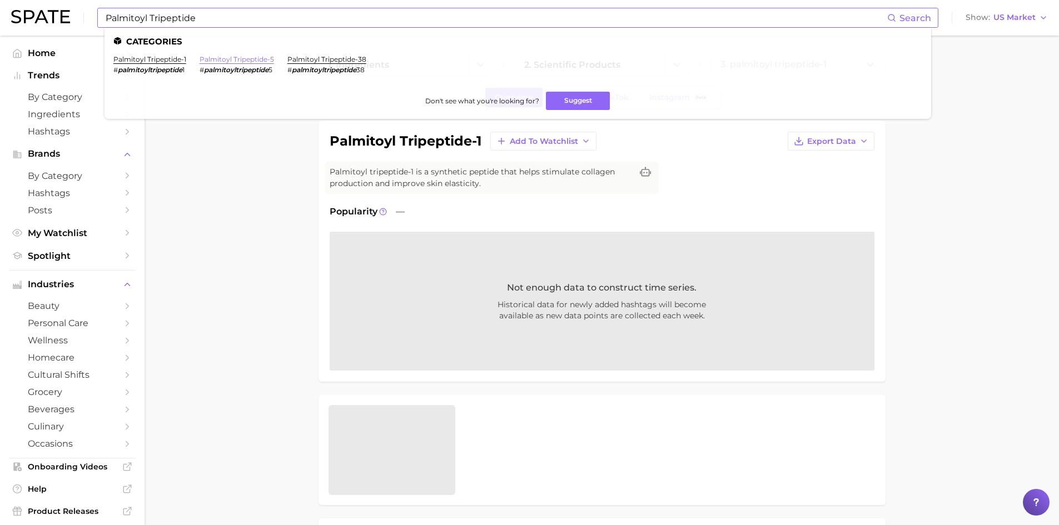
click at [240, 59] on link "palmitoyl tripeptide-5" at bounding box center [237, 59] width 74 height 8
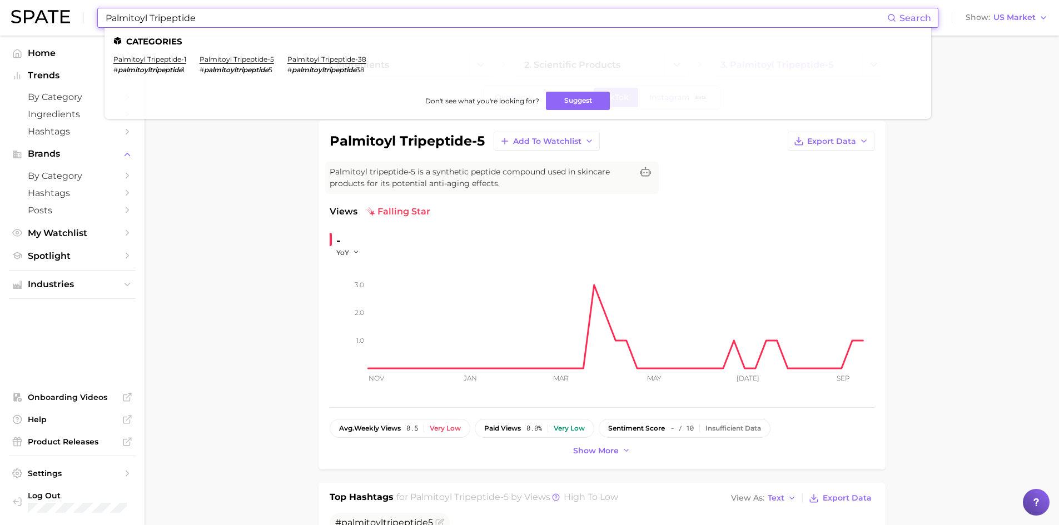
drag, startPoint x: 213, startPoint y: 22, endPoint x: 88, endPoint y: 3, distance: 126.4
click at [89, 4] on div "Palmitoyl Tripeptide Search Categories palmitoyl tripeptide-1 # palmitoyltripep…" at bounding box center [529, 18] width 1036 height 36
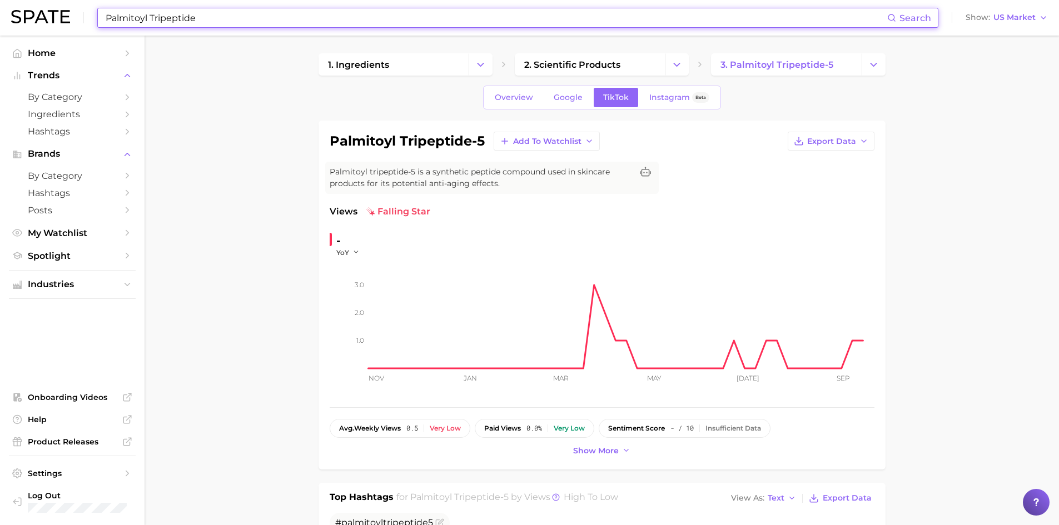
paste input "Sorbitan Isostearat"
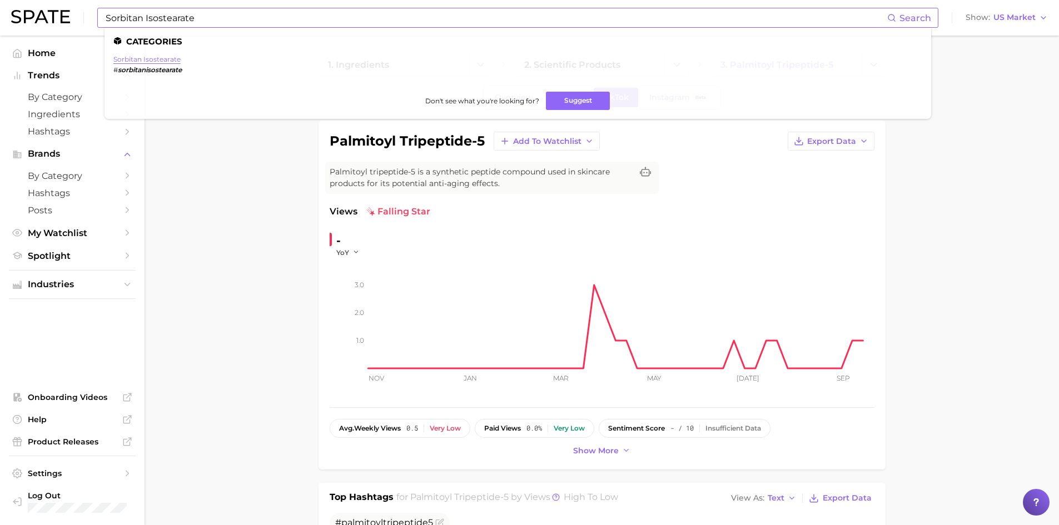
click at [147, 57] on link "sorbitan isostearate" at bounding box center [146, 59] width 67 height 8
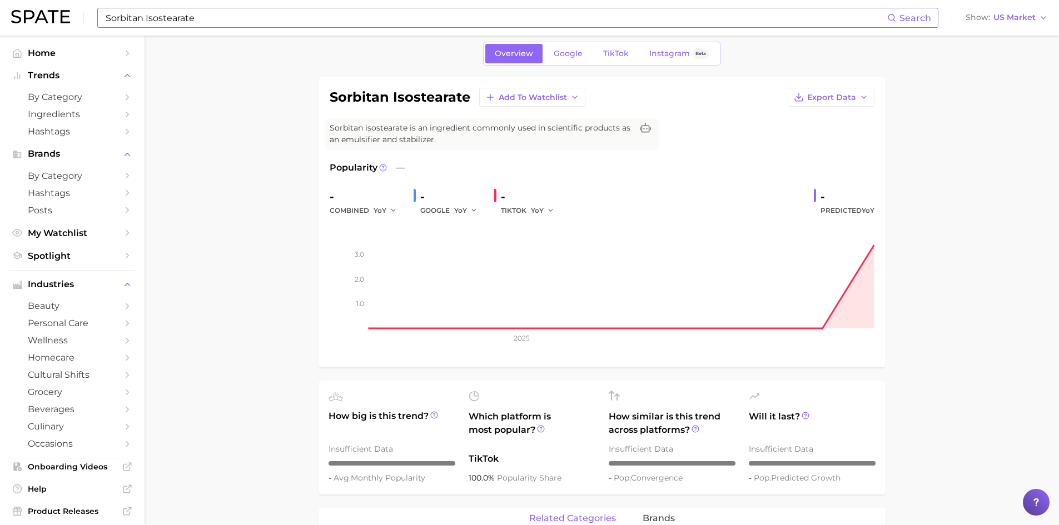
scroll to position [56, 0]
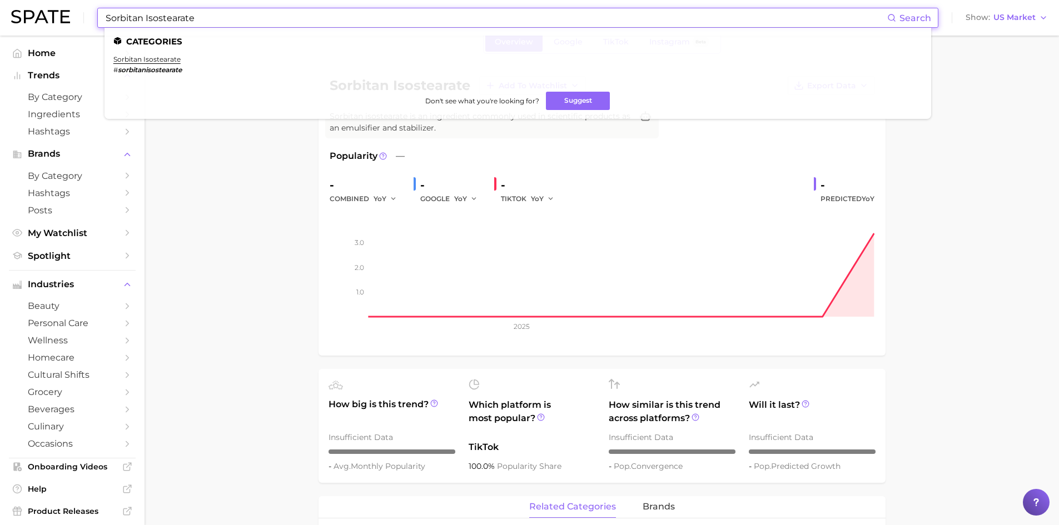
drag, startPoint x: 214, startPoint y: 20, endPoint x: 90, endPoint y: 7, distance: 124.6
click at [90, 7] on div "Sorbitan Isostearate Search Categories sorbitan isostearate # sorbitanisosteara…" at bounding box center [529, 18] width 1036 height 36
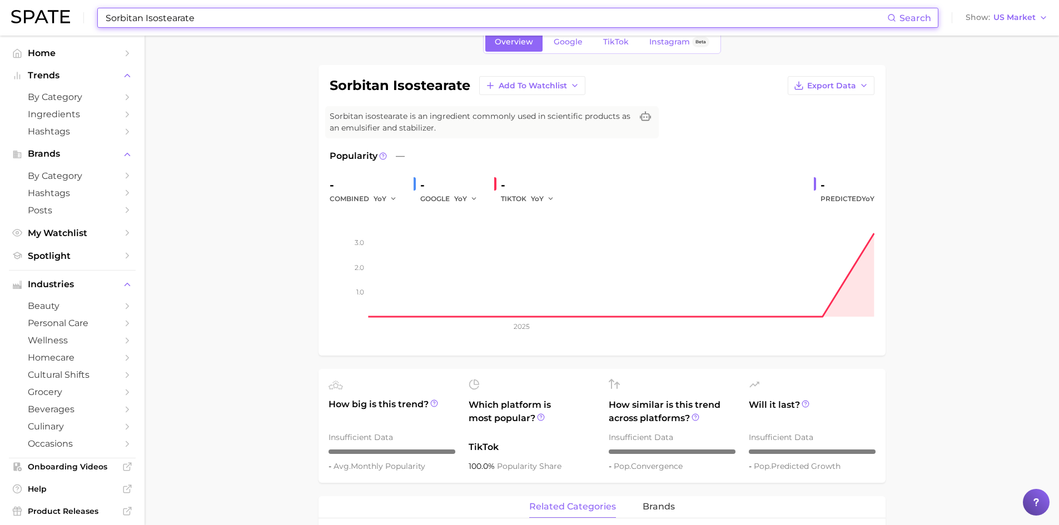
paste input "Ole"
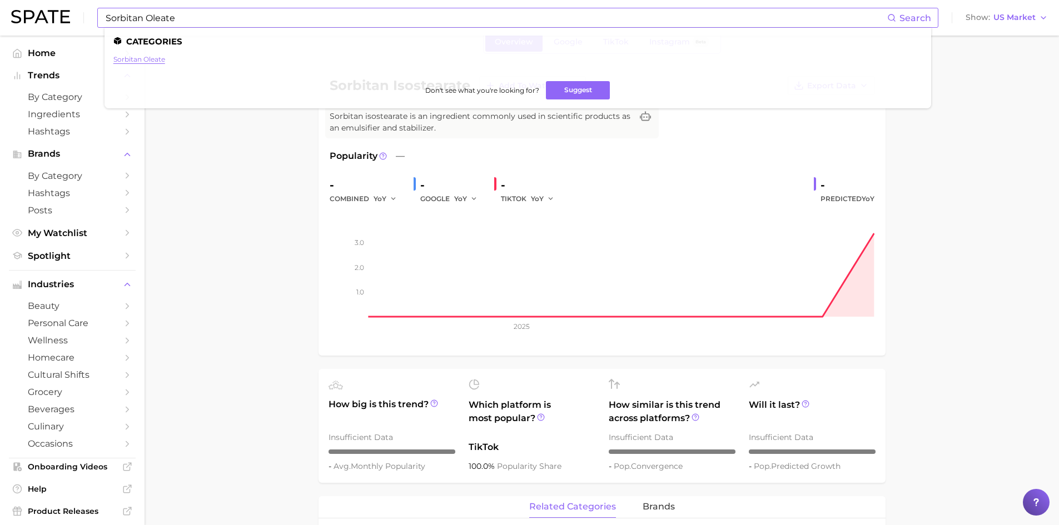
click at [126, 57] on link "sorbitan oleate" at bounding box center [139, 59] width 52 height 8
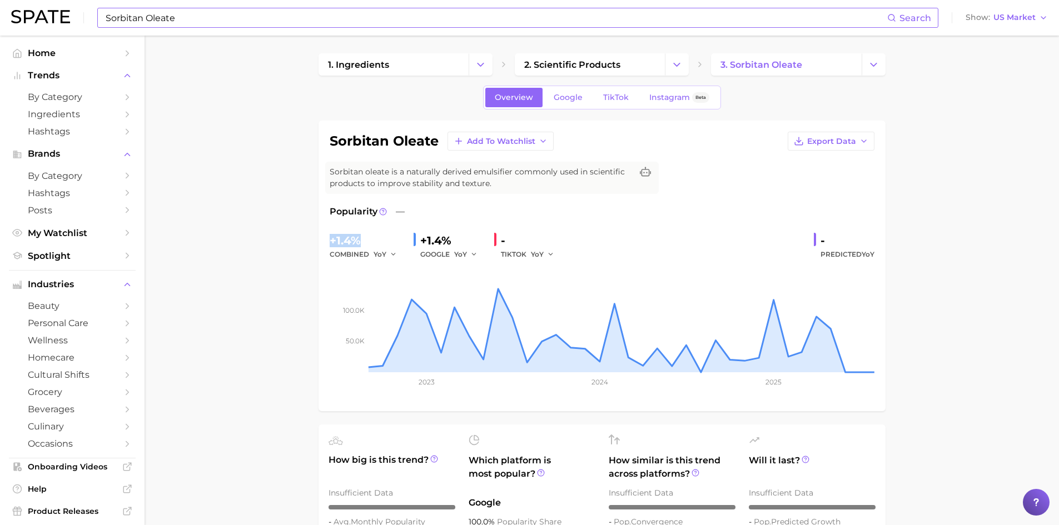
drag, startPoint x: 361, startPoint y: 245, endPoint x: 318, endPoint y: 240, distance: 42.5
click at [318, 240] on div "sorbitan oleate Add to Watchlist Export Data Sorbitan oleate is a naturally der…" at bounding box center [601, 266] width 567 height 291
copy div "+1.4%"
click at [843, 144] on span "Export Data" at bounding box center [831, 141] width 49 height 9
click at [815, 182] on span "Time Series Image" at bounding box center [808, 181] width 74 height 9
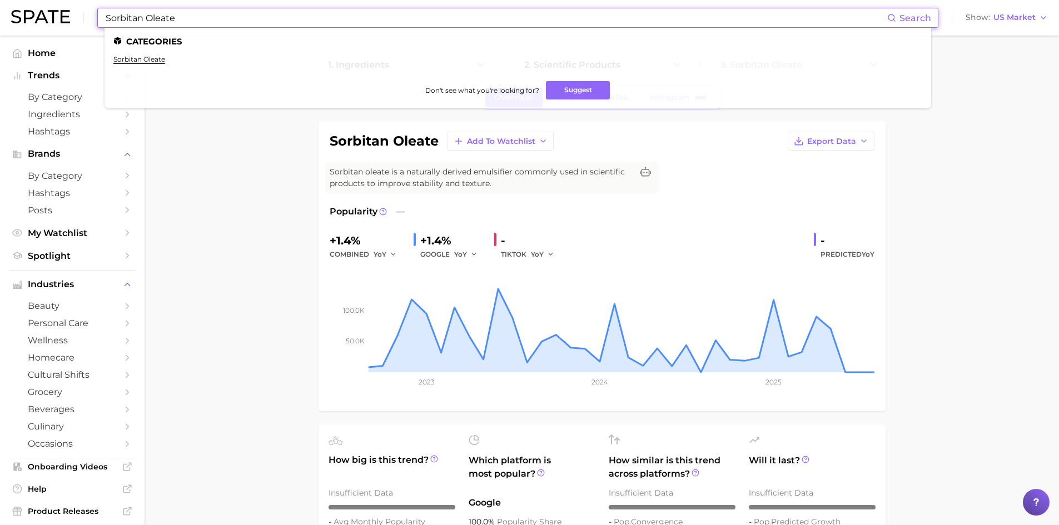
drag, startPoint x: 197, startPoint y: 19, endPoint x: 80, endPoint y: 7, distance: 117.4
click at [80, 7] on div "Sorbitan Oleate Search Categories sorbitan oleate Don't see what you're looking…" at bounding box center [529, 18] width 1036 height 36
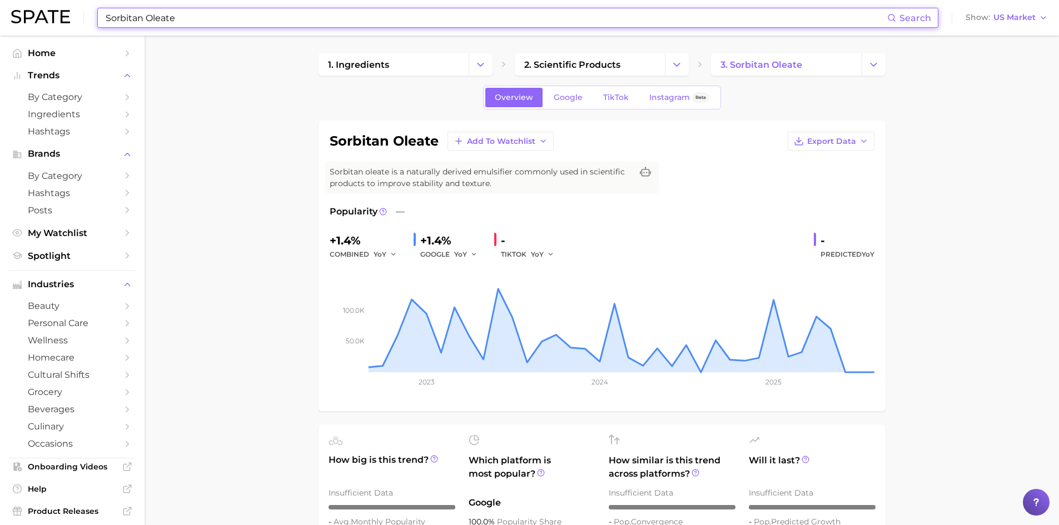
paste input "Brassica Oleracea Leaf Extract"
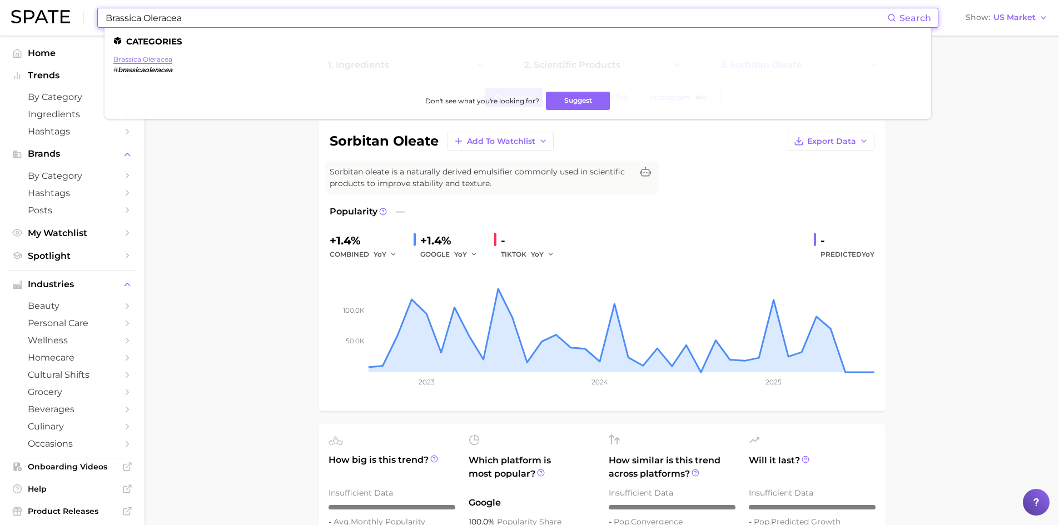
type input "Brassica Oleracea"
click at [143, 61] on link "brassica oleracea" at bounding box center [142, 59] width 59 height 8
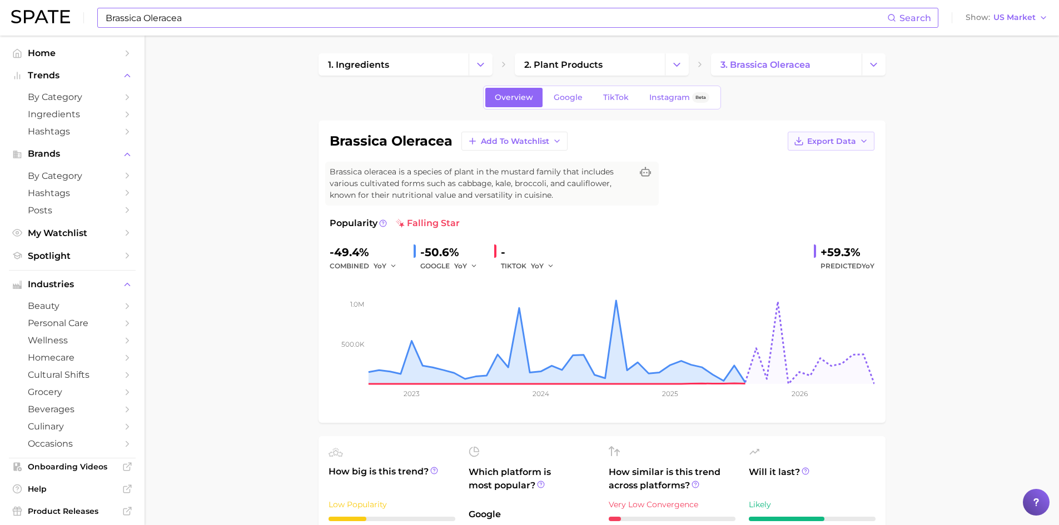
click at [865, 142] on icon "button" at bounding box center [863, 141] width 9 height 9
click at [845, 187] on button "Time Series Image" at bounding box center [813, 182] width 122 height 20
drag, startPoint x: 368, startPoint y: 256, endPoint x: 327, endPoint y: 255, distance: 41.7
click at [327, 255] on div "brassica oleracea Add to Watchlist Export Data Brassica oleracea is a species o…" at bounding box center [601, 272] width 567 height 302
copy div "-49.4%"
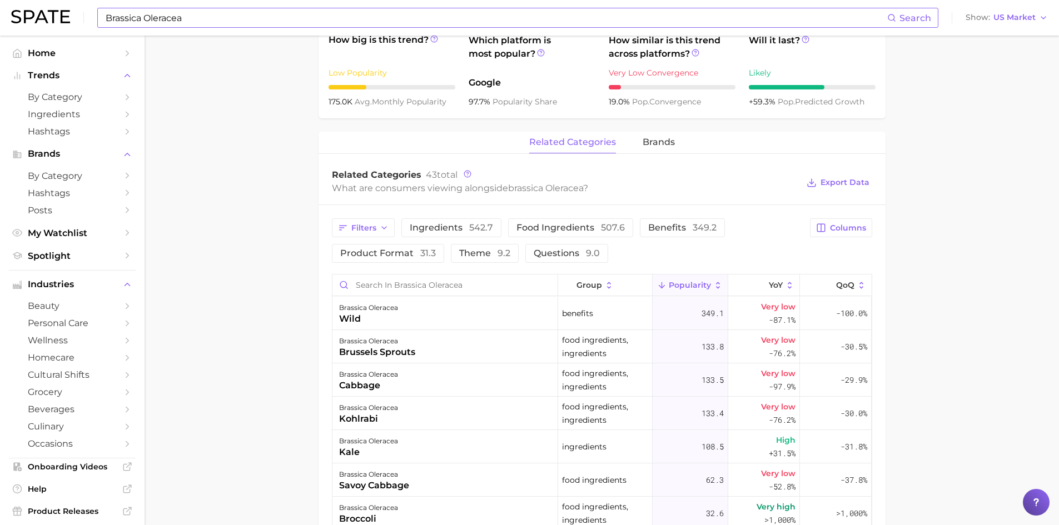
scroll to position [445, 0]
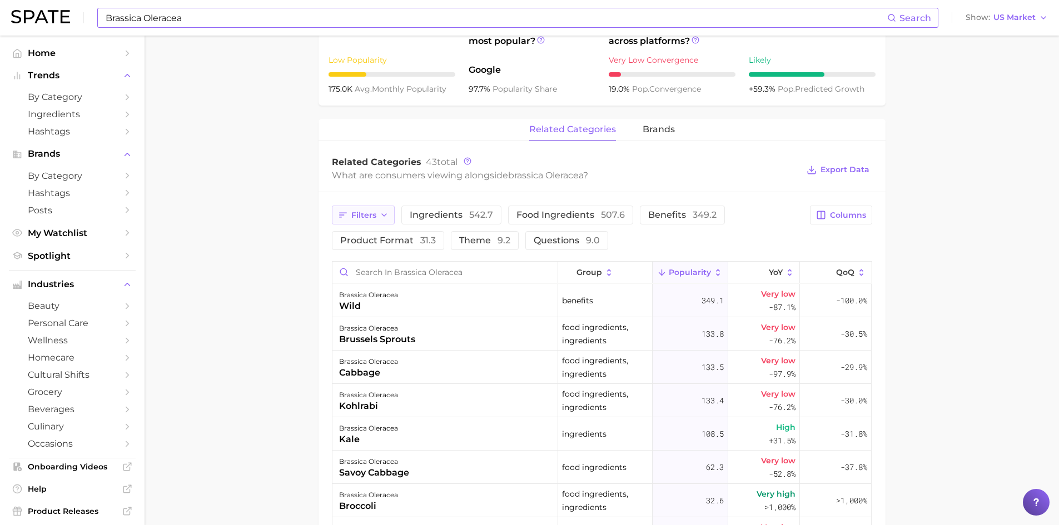
click at [381, 215] on icon "button" at bounding box center [384, 215] width 9 height 9
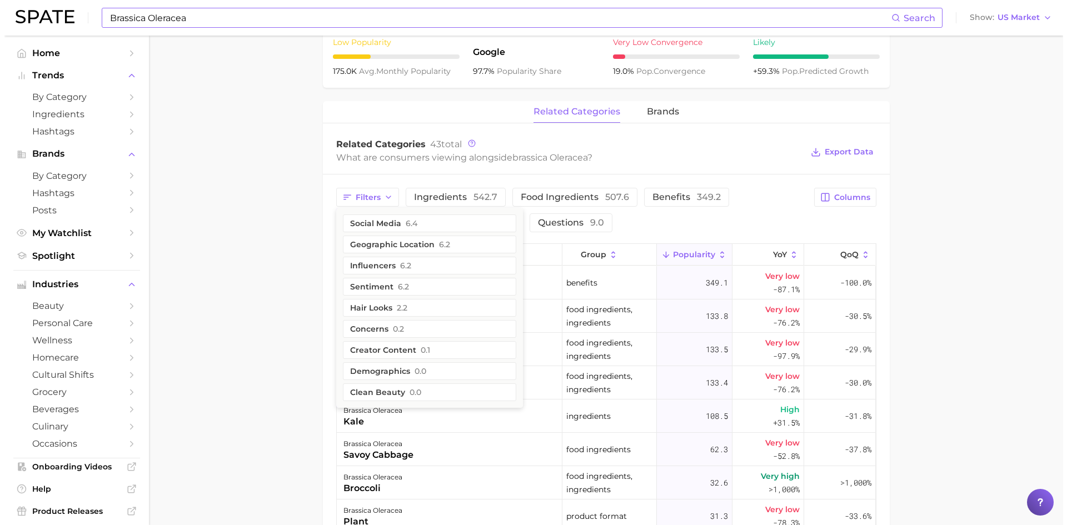
scroll to position [500, 0]
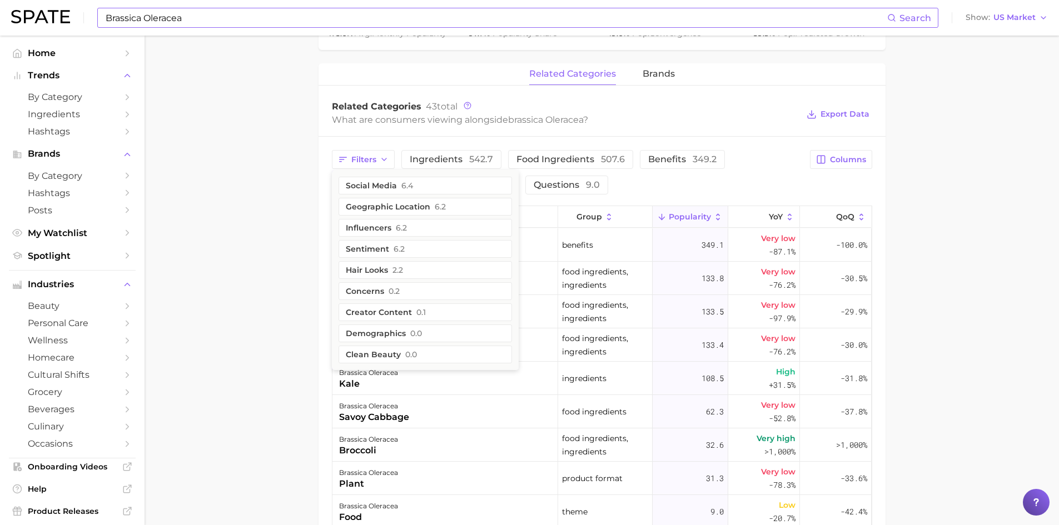
click at [283, 265] on main "1. ingredients 2. plant products 3. brassica oleracea Overview Google TikTok In…" at bounding box center [601, 167] width 914 height 1264
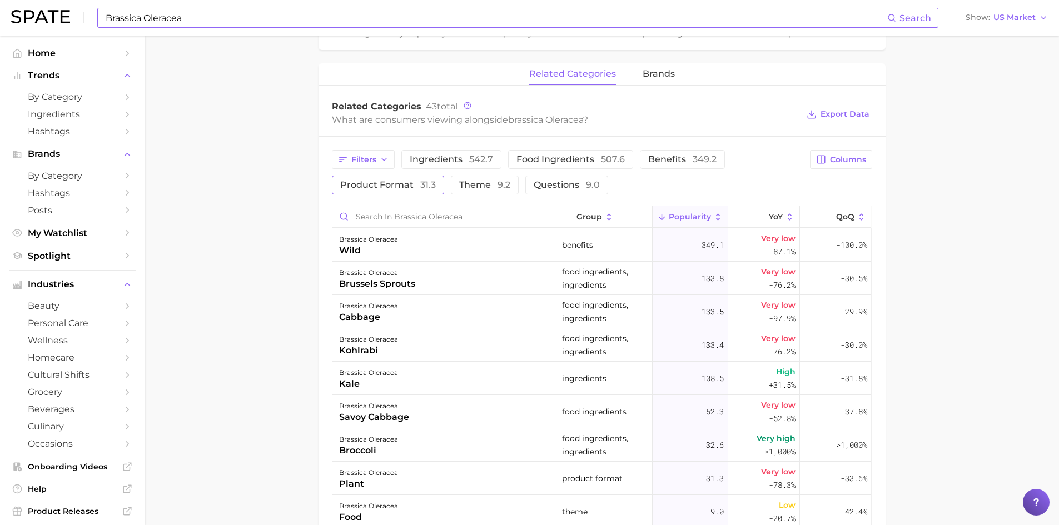
click at [403, 186] on span "product format 31.3" at bounding box center [388, 185] width 96 height 9
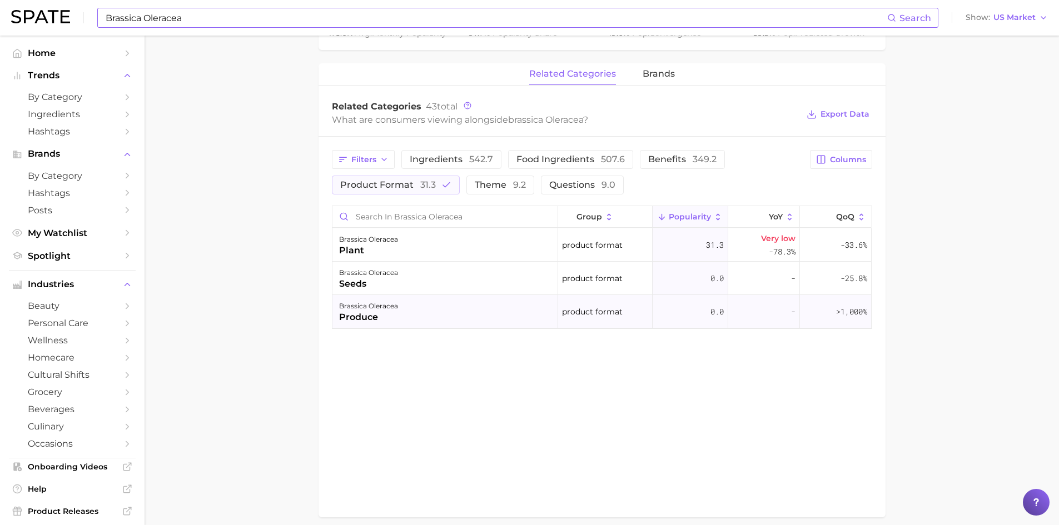
click at [367, 317] on div "produce" at bounding box center [368, 317] width 59 height 13
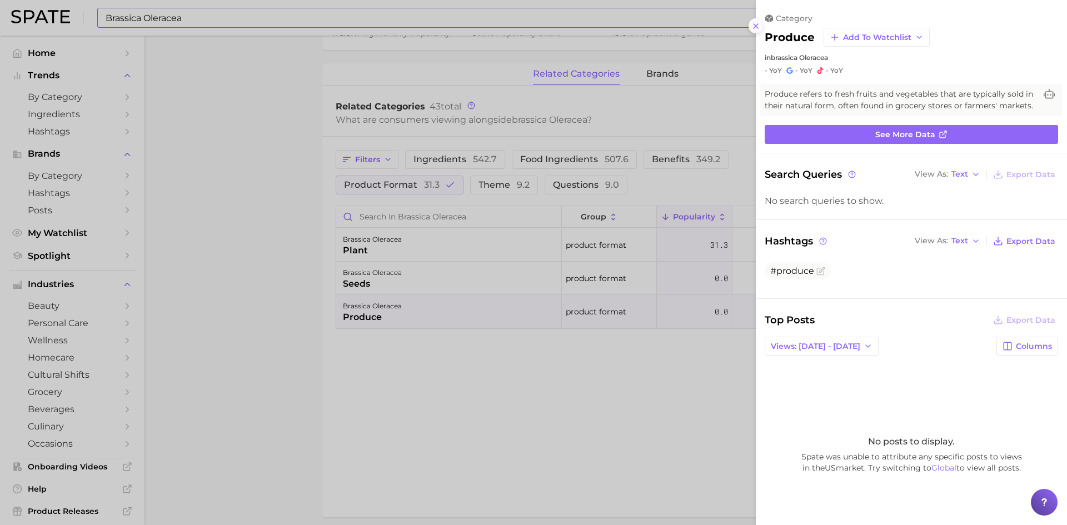
click at [758, 27] on icon at bounding box center [755, 26] width 9 height 9
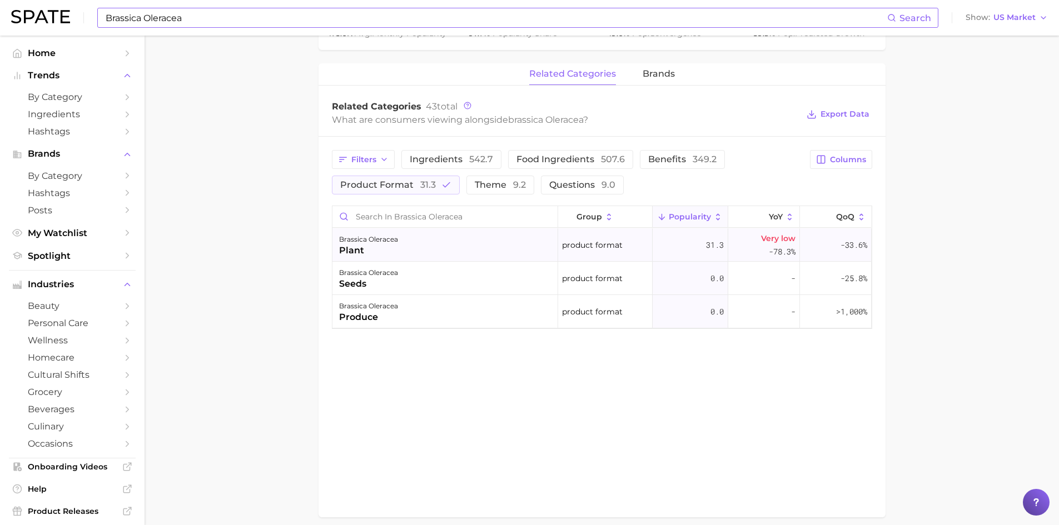
click at [386, 243] on div "brassica oleracea" at bounding box center [368, 239] width 59 height 13
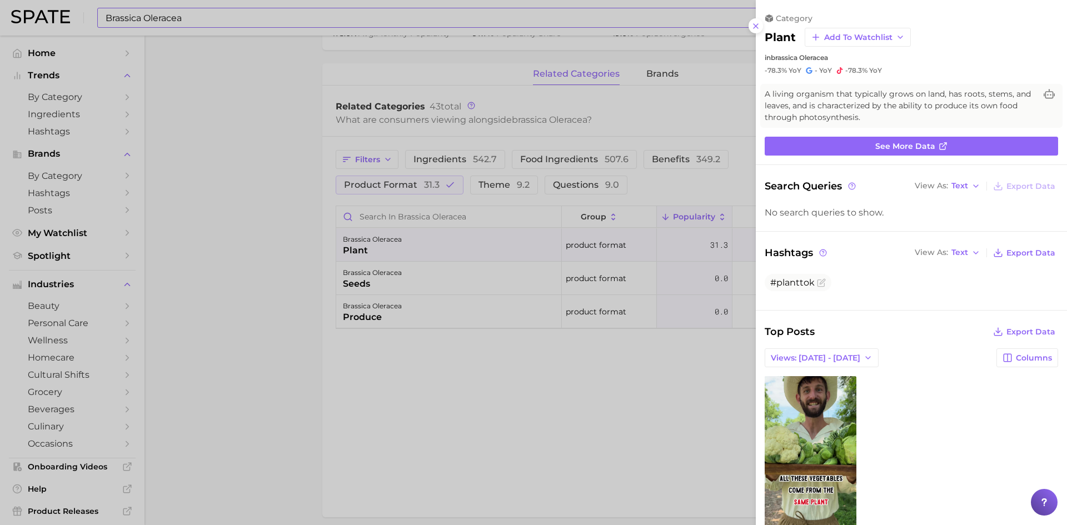
scroll to position [0, 0]
click at [758, 24] on line at bounding box center [756, 26] width 4 height 4
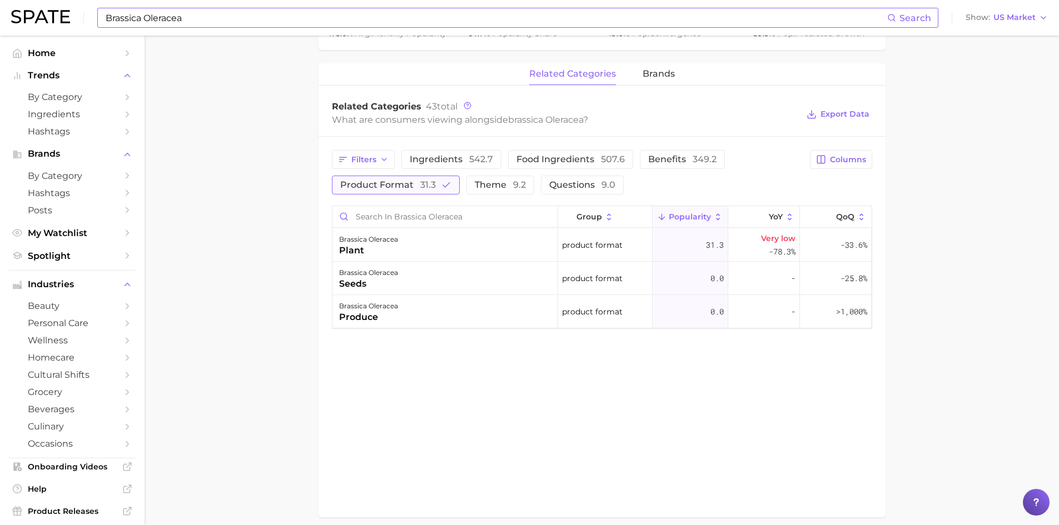
click at [406, 185] on span "product format 31.3" at bounding box center [388, 185] width 96 height 9
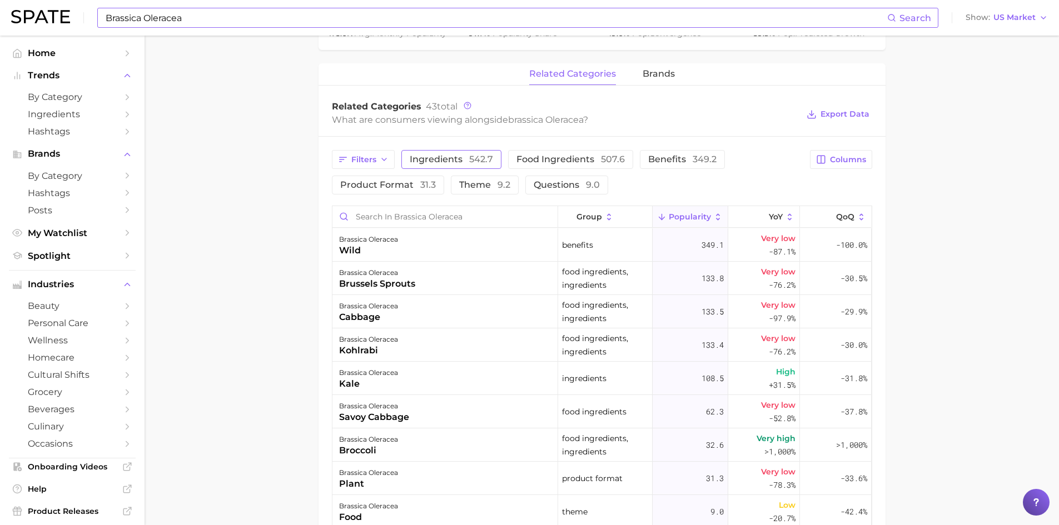
click at [445, 162] on span "ingredients 542.7" at bounding box center [451, 159] width 83 height 9
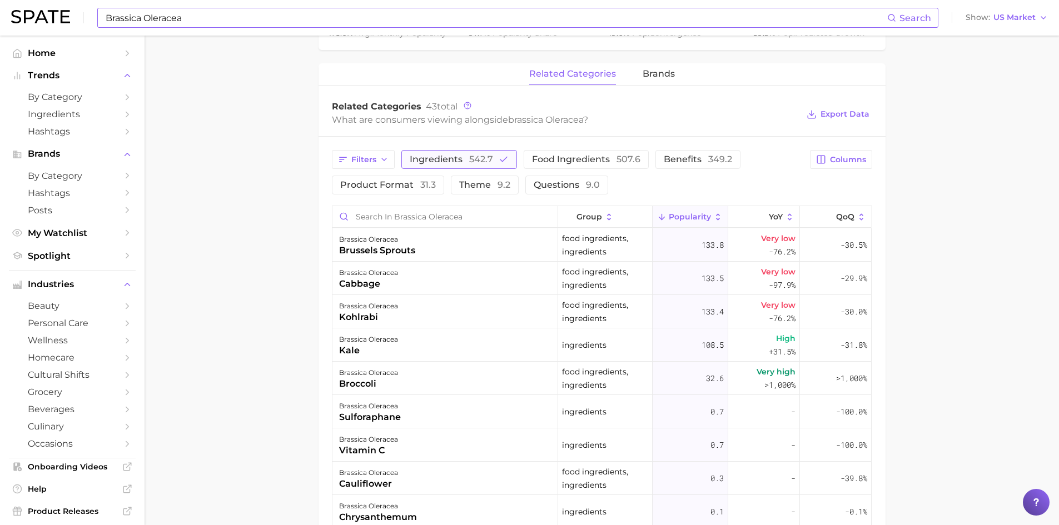
click at [445, 162] on span "ingredients 542.7" at bounding box center [451, 159] width 83 height 9
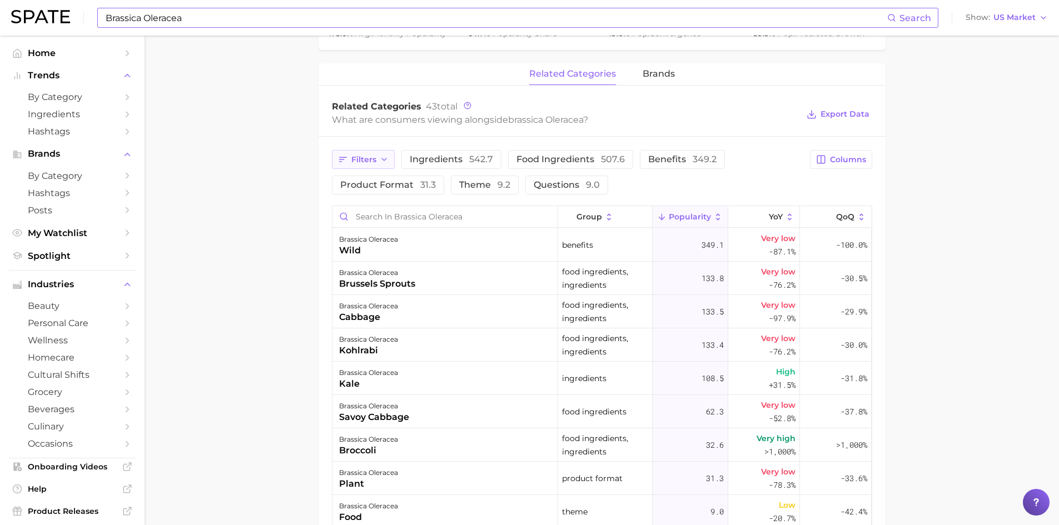
click at [373, 164] on span "Filters" at bounding box center [363, 159] width 25 height 9
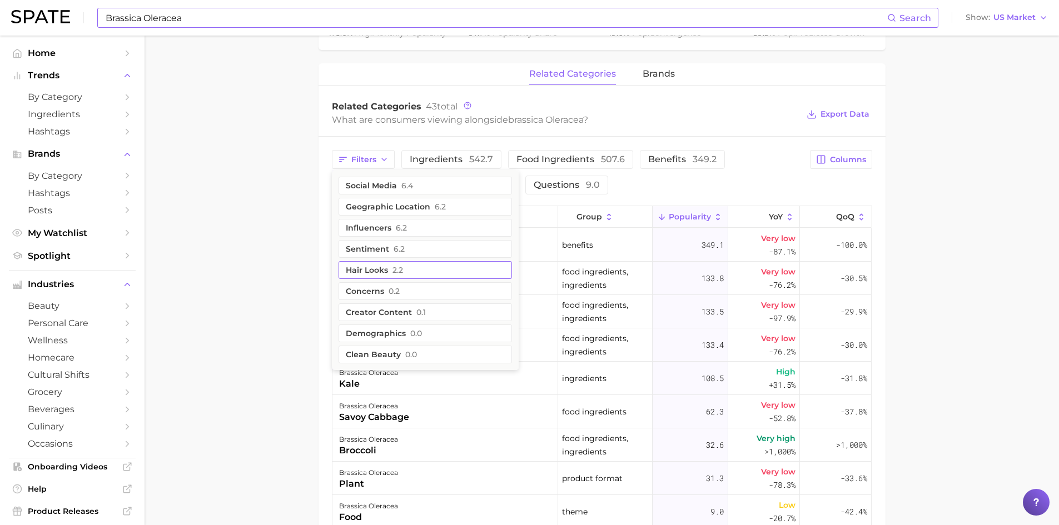
click at [380, 273] on button "hair looks 2.2" at bounding box center [424, 270] width 173 height 18
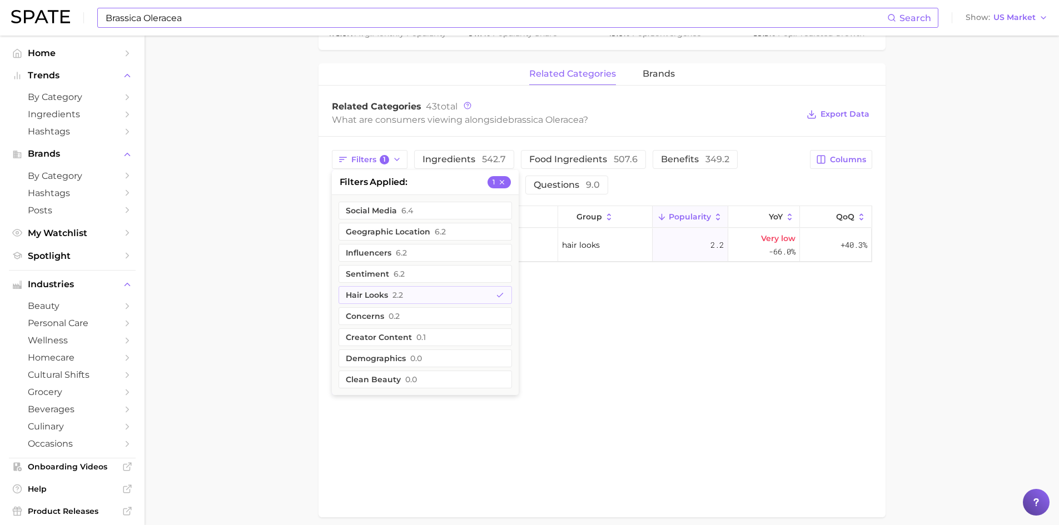
click at [252, 247] on main "1. ingredients 2. plant products 3. brassica oleracea Overview Google TikTok In…" at bounding box center [601, 54] width 914 height 1038
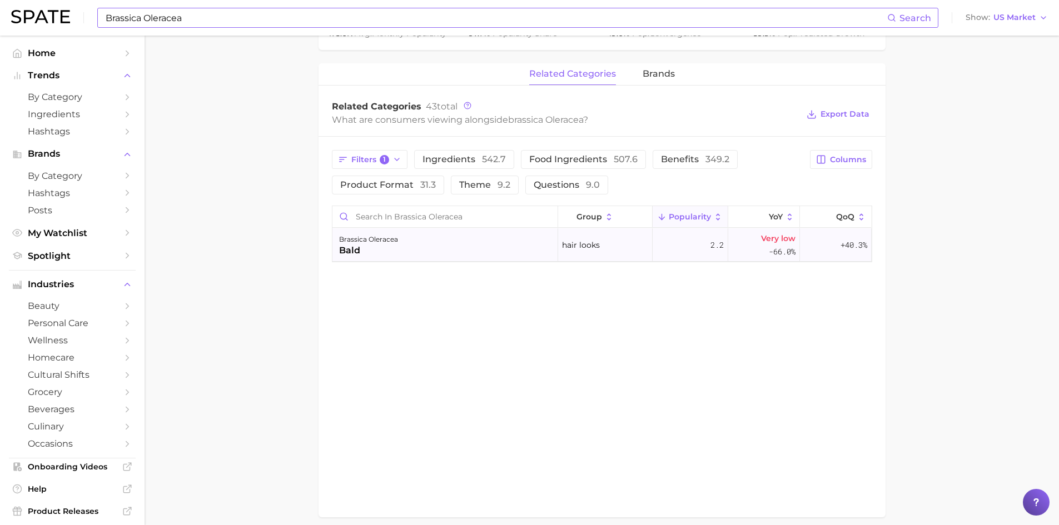
click at [452, 252] on div "brassica oleracea bald" at bounding box center [445, 244] width 226 height 33
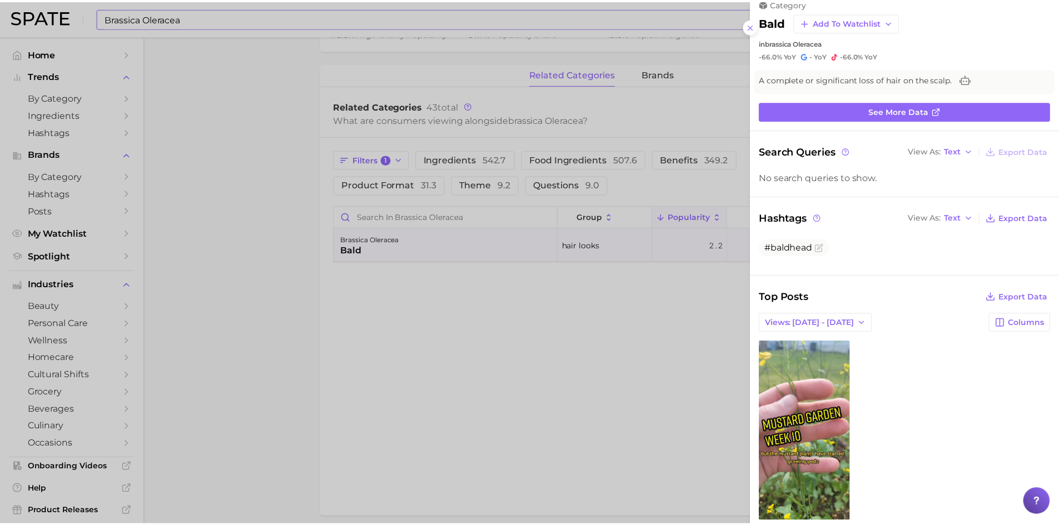
scroll to position [53, 0]
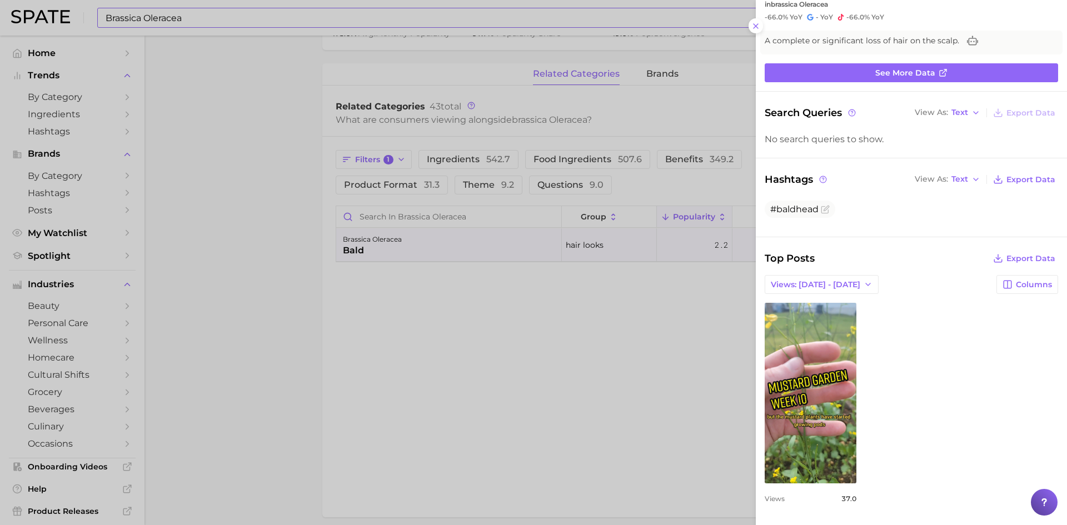
click at [401, 162] on div at bounding box center [533, 262] width 1067 height 525
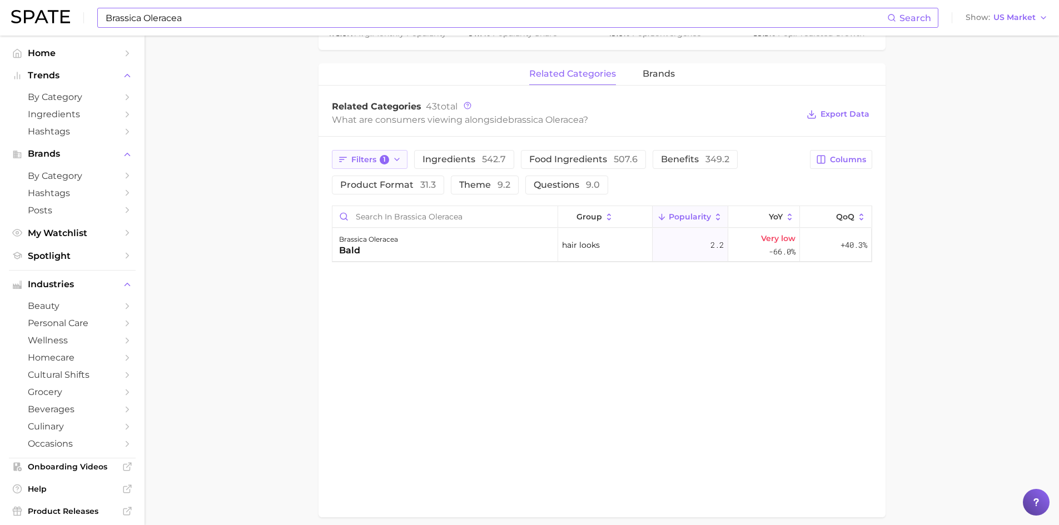
click at [400, 164] on button "Filters 1" at bounding box center [370, 159] width 76 height 19
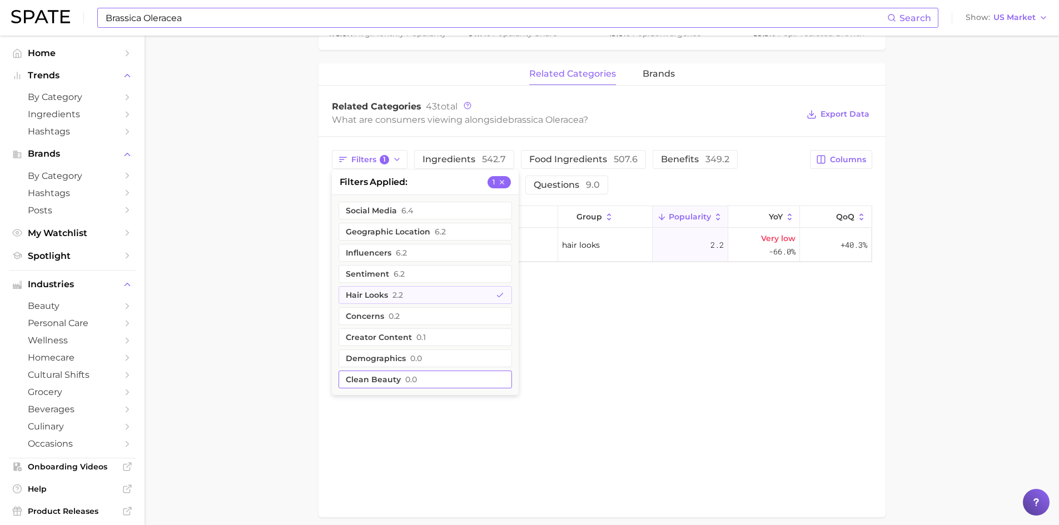
click at [403, 385] on button "clean beauty 0.0" at bounding box center [424, 380] width 173 height 18
click at [592, 349] on div "related categories brands Related Categories 43 total What are consumers viewin…" at bounding box center [601, 290] width 567 height 454
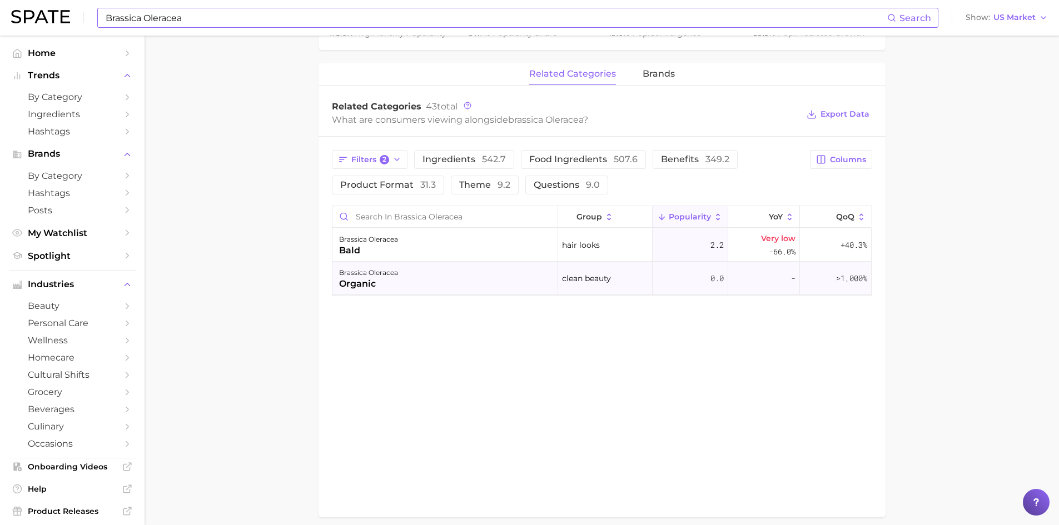
click at [408, 288] on div "brassica oleracea organic" at bounding box center [445, 278] width 226 height 33
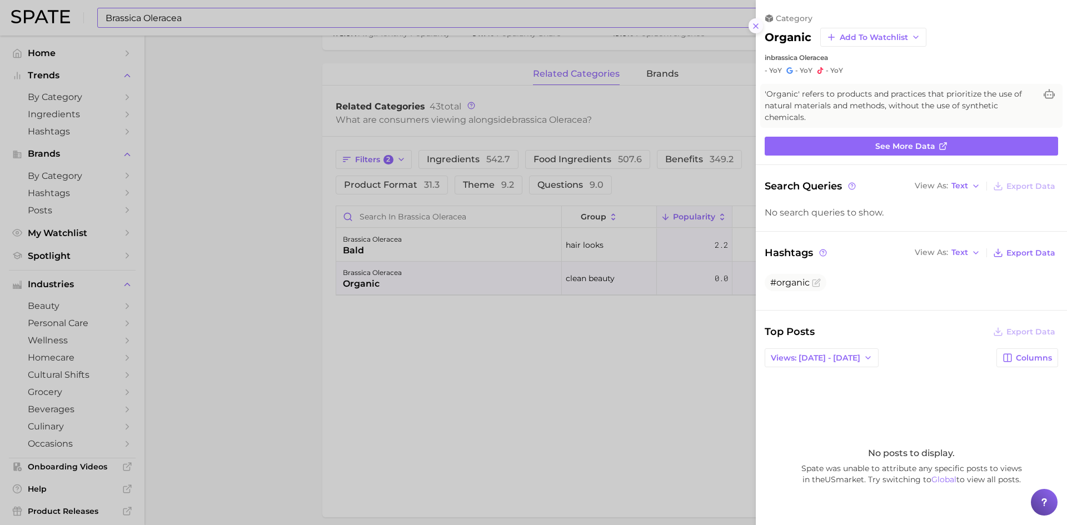
click at [759, 26] on icon at bounding box center [755, 26] width 9 height 9
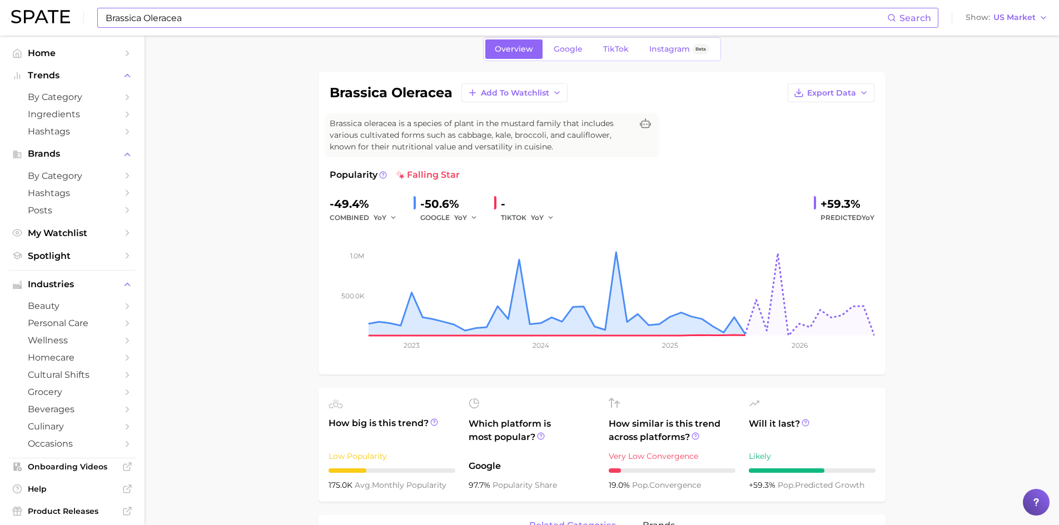
scroll to position [0, 0]
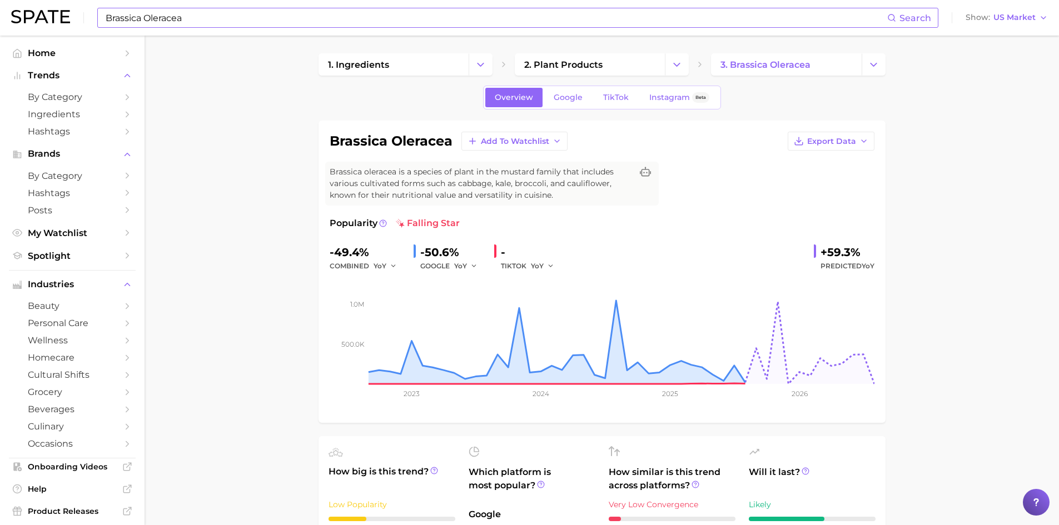
click at [535, 196] on span "Brassica oleracea is a species of plant in the mustard family that includes var…" at bounding box center [481, 183] width 302 height 35
